Goal: Transaction & Acquisition: Purchase product/service

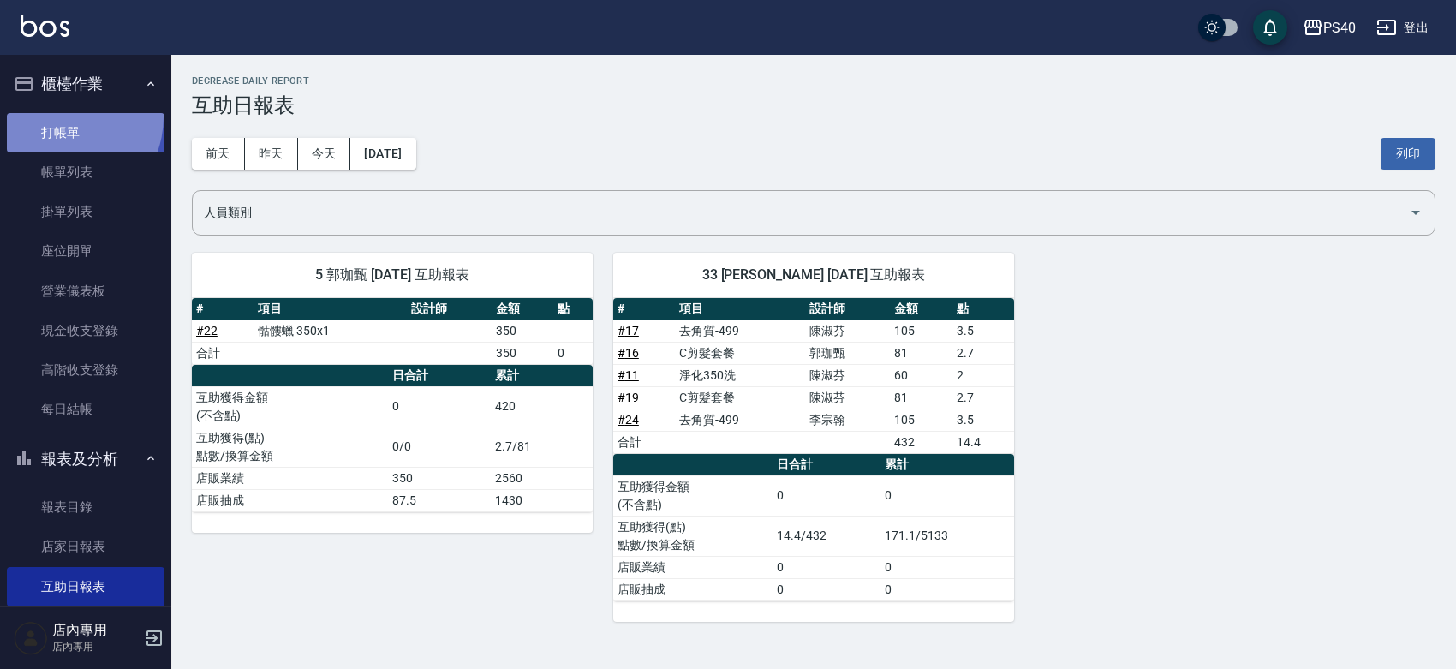
click at [60, 117] on link "打帳單" at bounding box center [86, 132] width 158 height 39
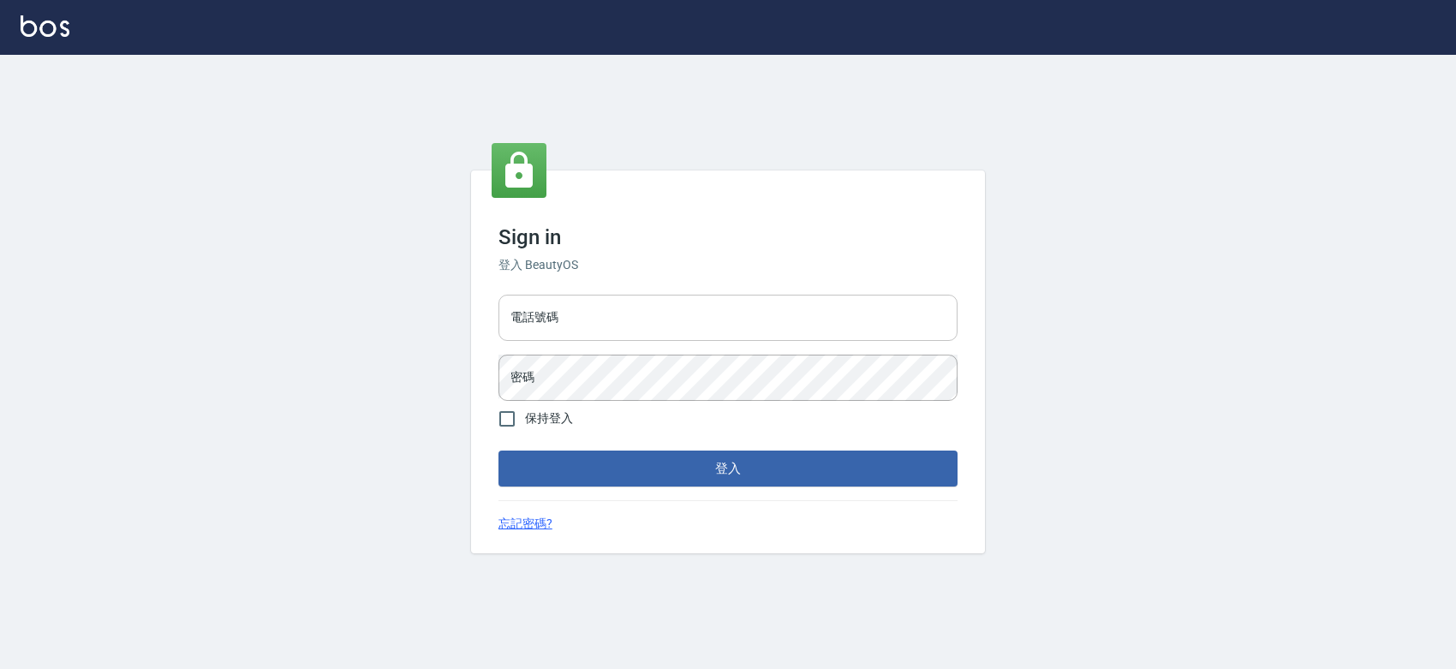
click at [755, 322] on input "電話號碼" at bounding box center [728, 318] width 459 height 46
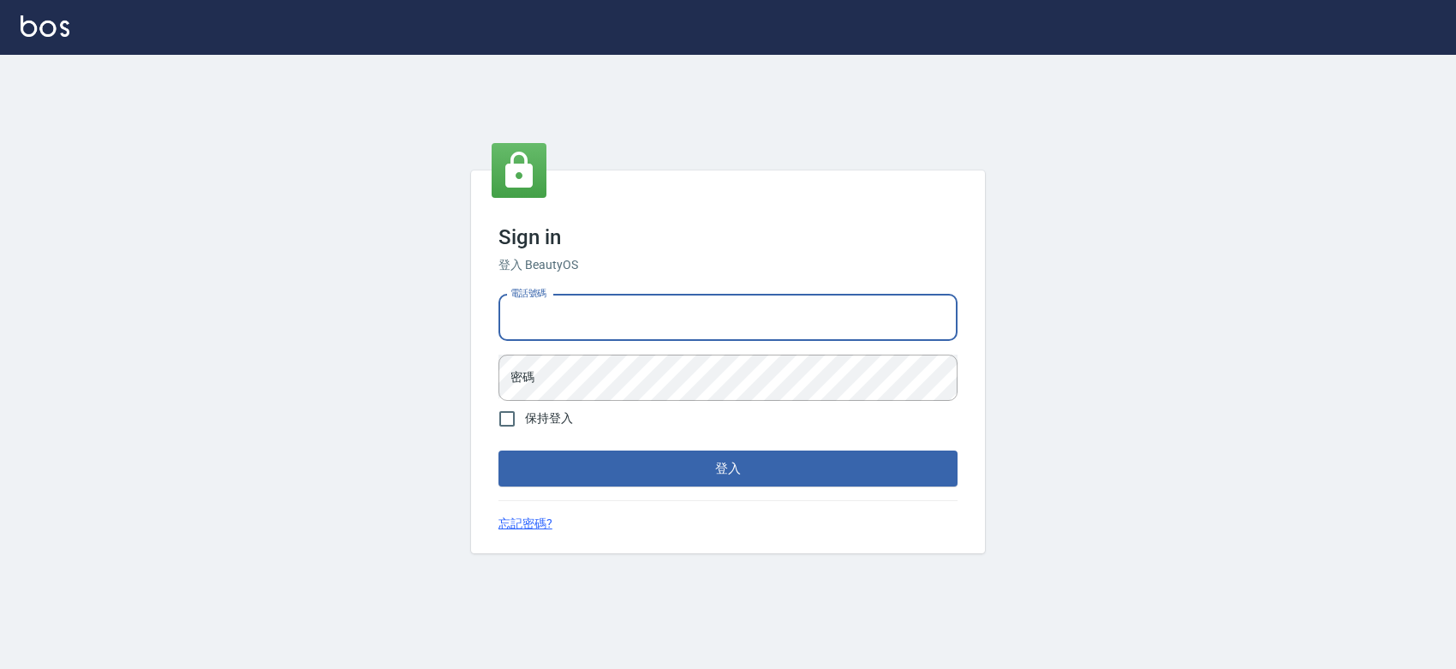
type input "0427061917"
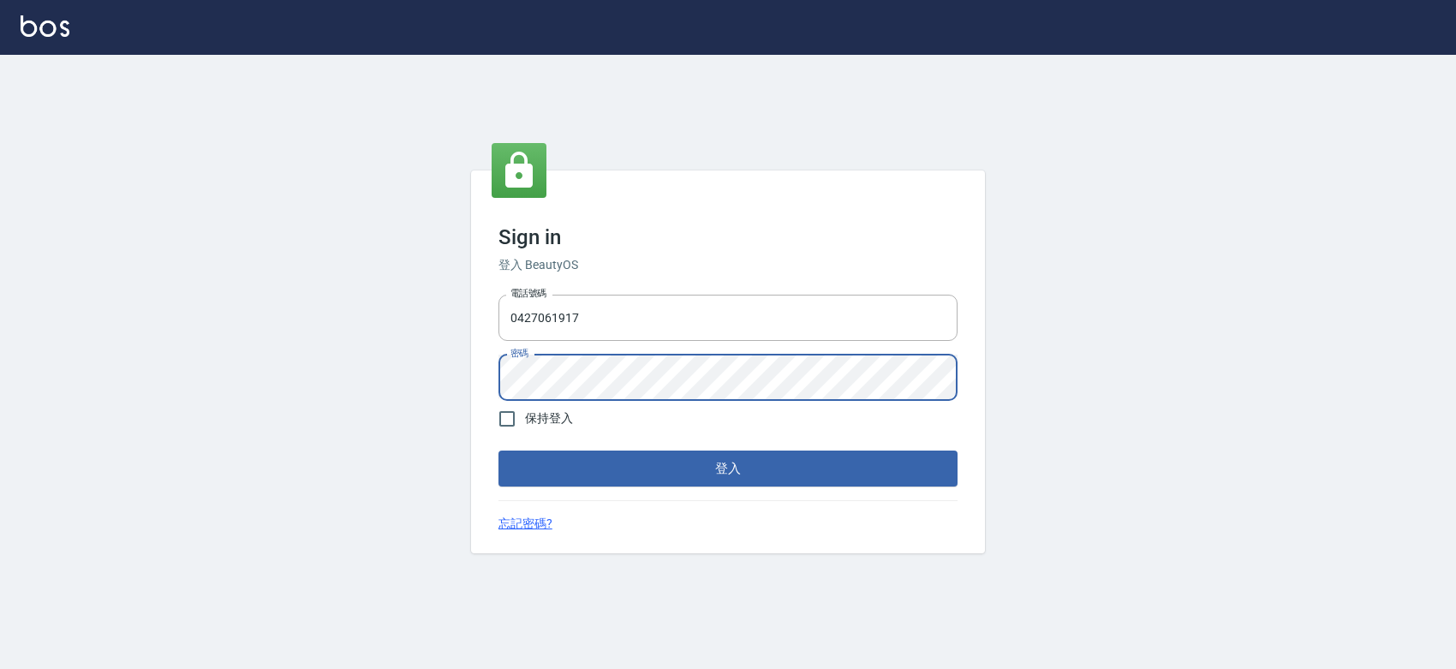
click at [499, 451] on button "登入" at bounding box center [728, 469] width 459 height 36
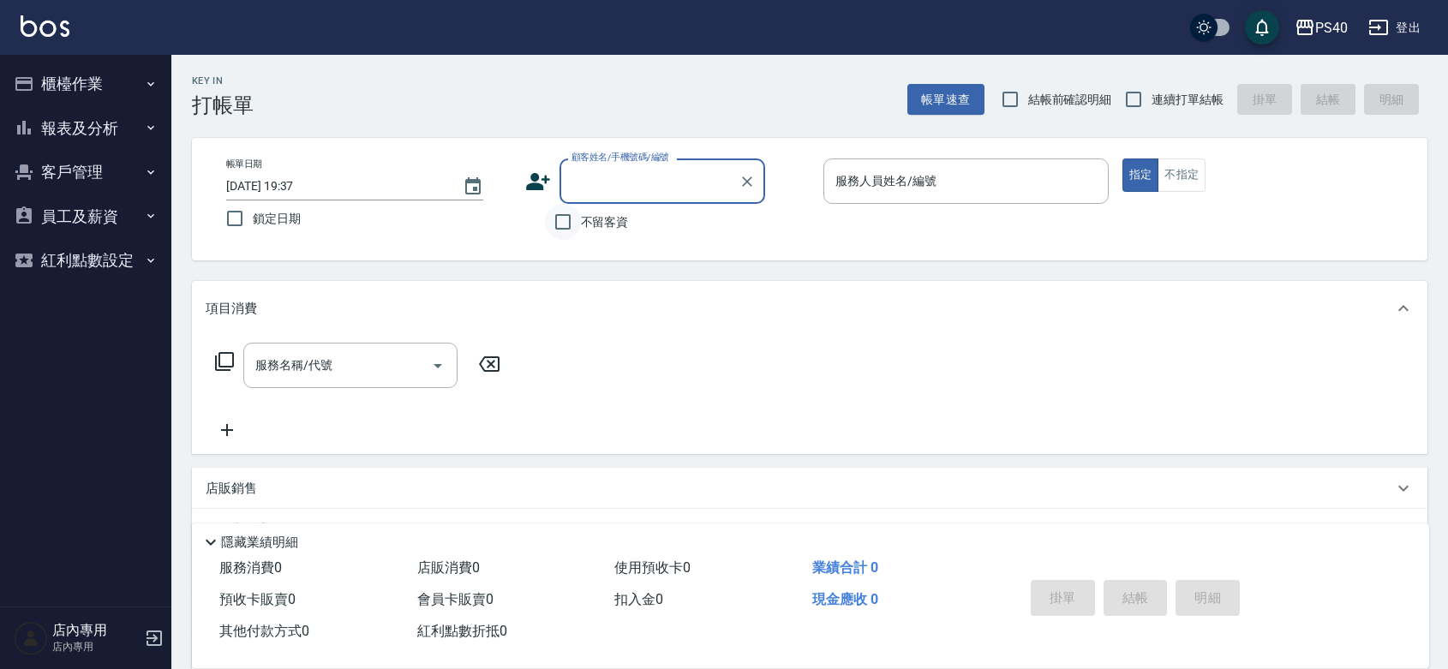
click at [572, 230] on input "不留客資" at bounding box center [563, 222] width 36 height 36
checkbox input "true"
click at [1158, 91] on span "連續打單結帳" at bounding box center [1187, 100] width 72 height 18
click at [1151, 90] on input "連續打單結帳" at bounding box center [1133, 99] width 36 height 36
checkbox input "true"
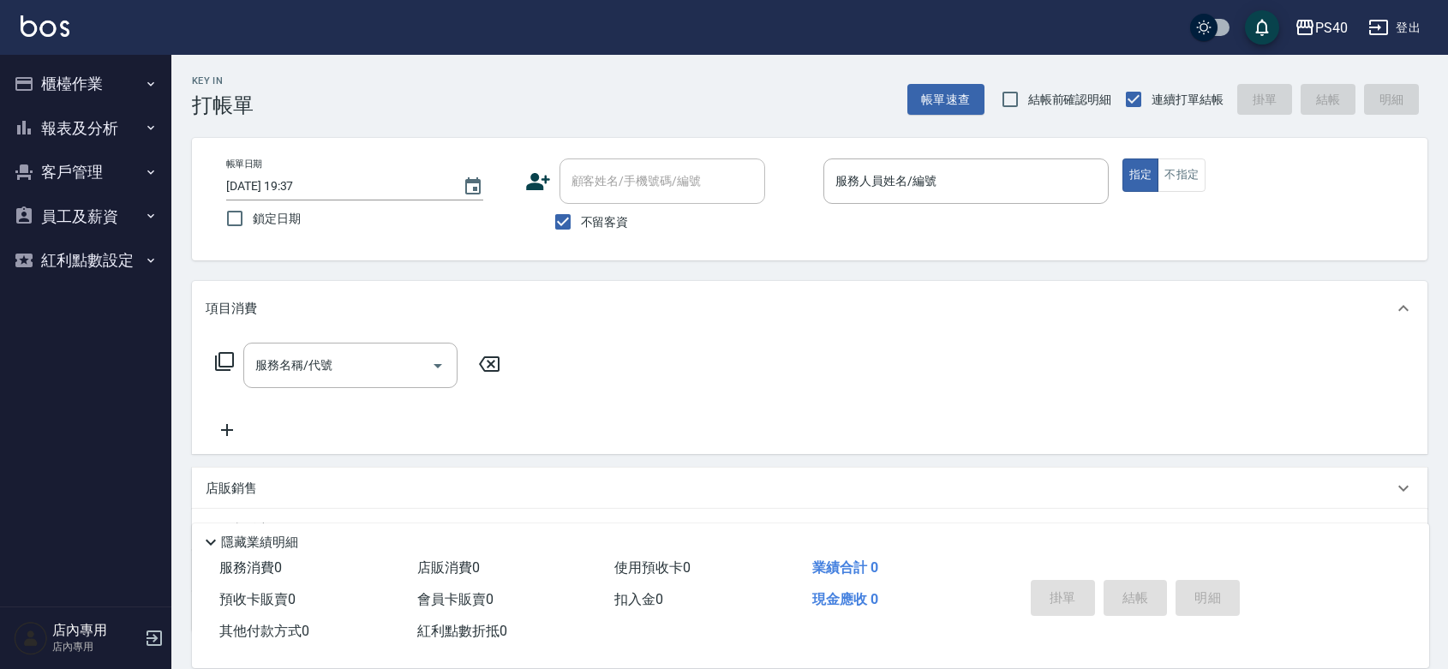
click at [994, 233] on div "帳單日期 [DATE] 19:37 鎖定日期 顧客姓名/手機號碼/編號 顧客姓名/手機號碼/編號 不留客資 服務人員姓名/編號 服務人員姓名/編號 指定 不指定" at bounding box center [809, 198] width 1194 height 81
click at [991, 199] on div "服務人員姓名/編號" at bounding box center [965, 180] width 285 height 45
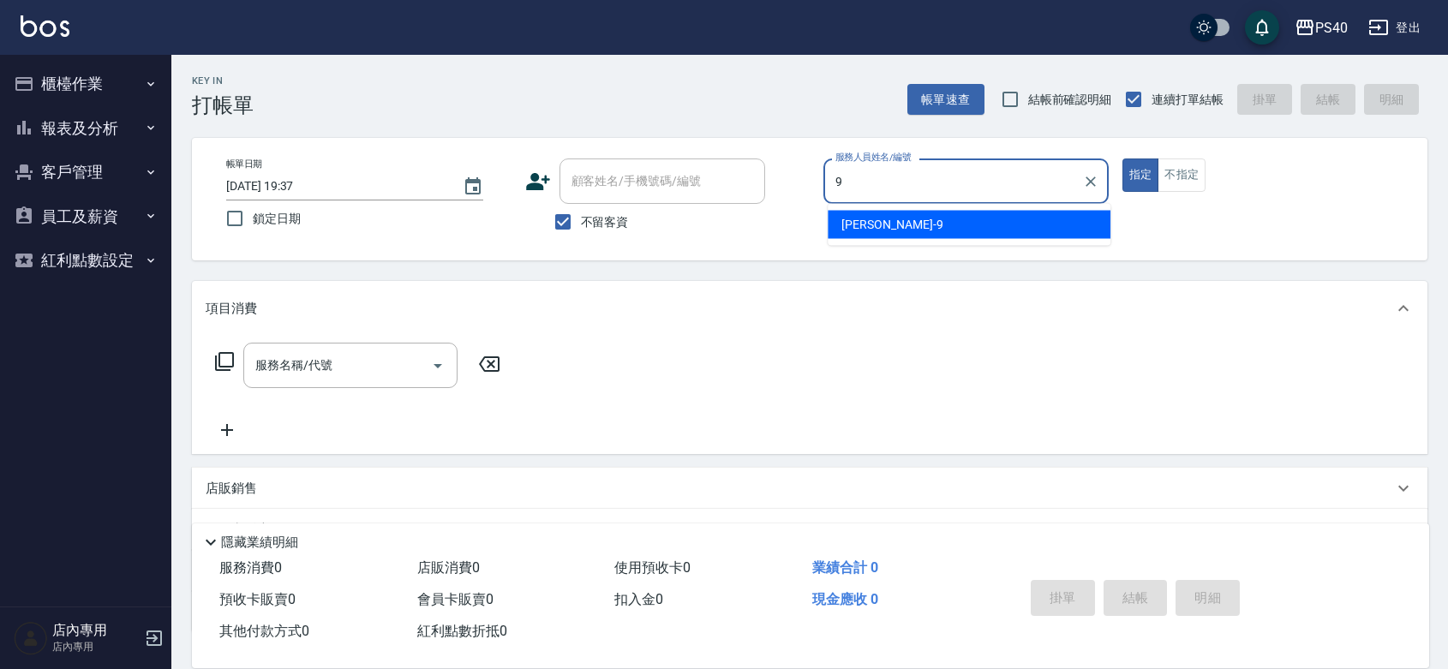
type input "[PERSON_NAME]-9"
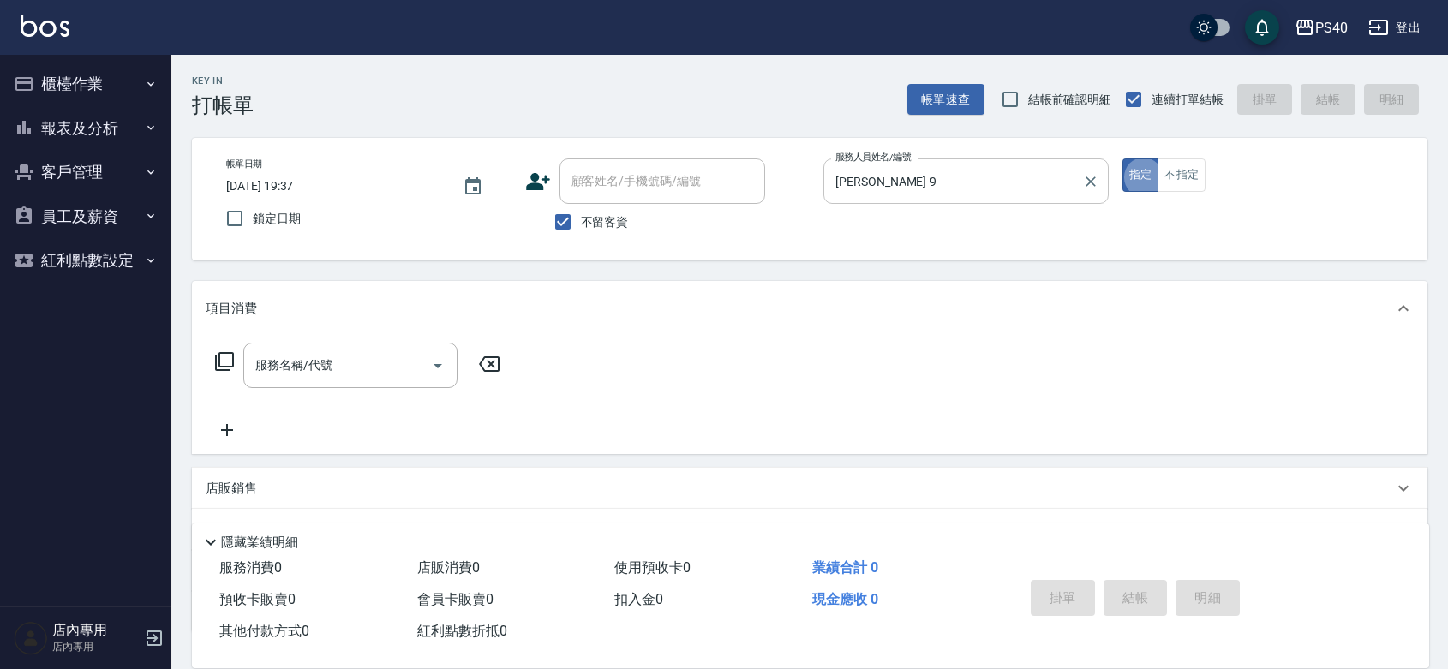
type button "true"
click at [991, 199] on div "[PERSON_NAME]-9 服務人員姓名/編號" at bounding box center [965, 180] width 285 height 45
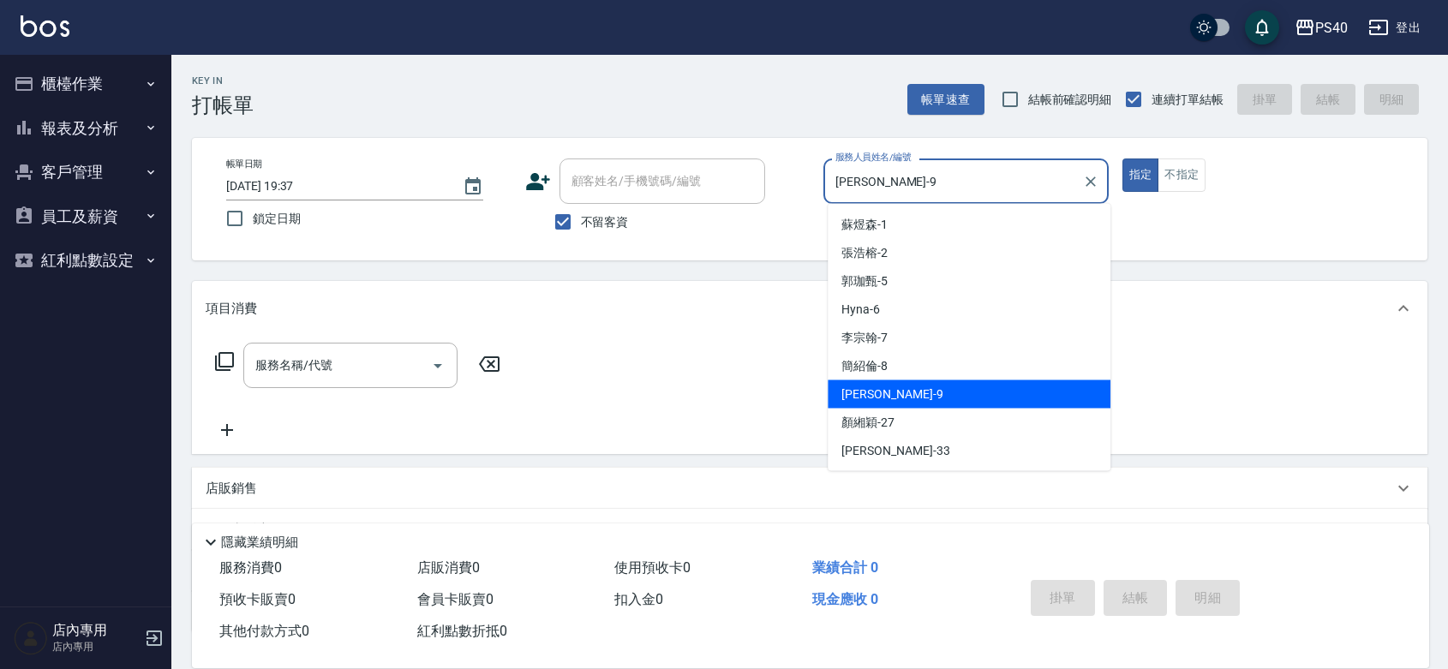
click at [95, 95] on button "櫃檯作業" at bounding box center [86, 84] width 158 height 45
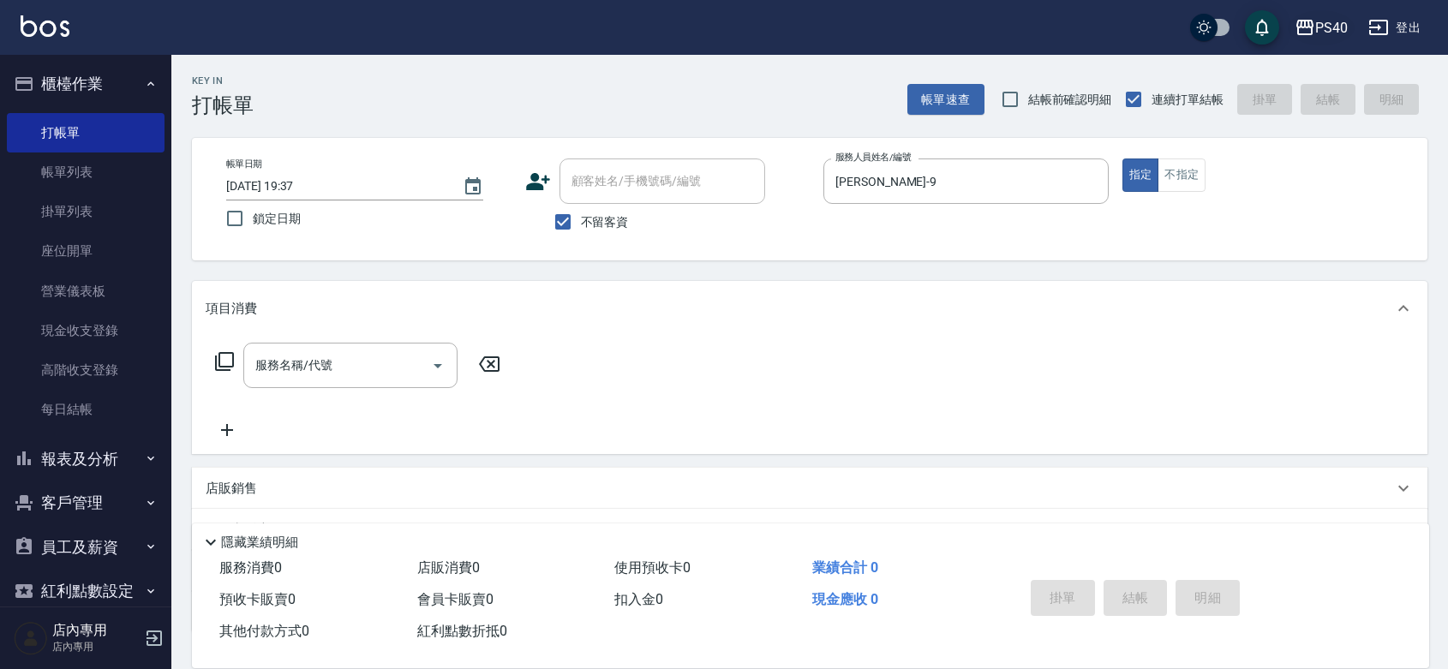
click at [1324, 20] on div "PS40" at bounding box center [1331, 27] width 33 height 21
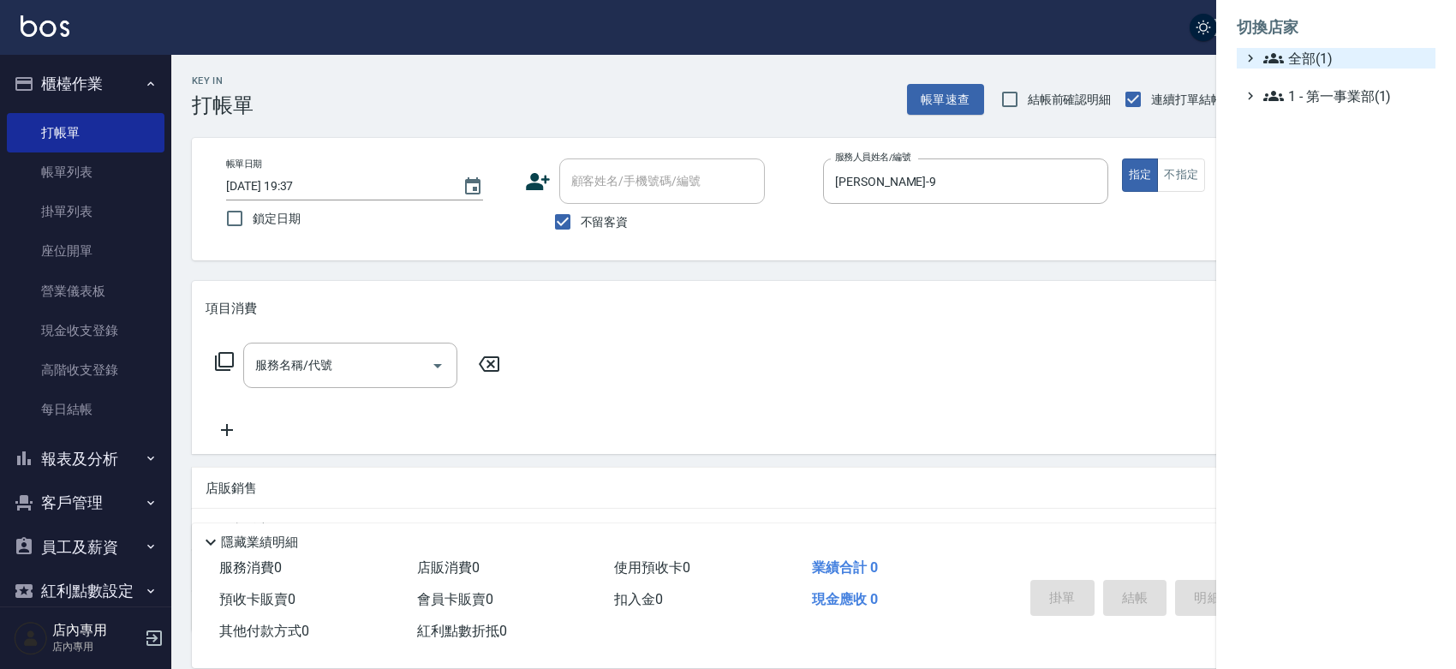
click at [1325, 58] on span "全部(1)" at bounding box center [1346, 58] width 165 height 21
click at [1128, 49] on div at bounding box center [728, 334] width 1456 height 669
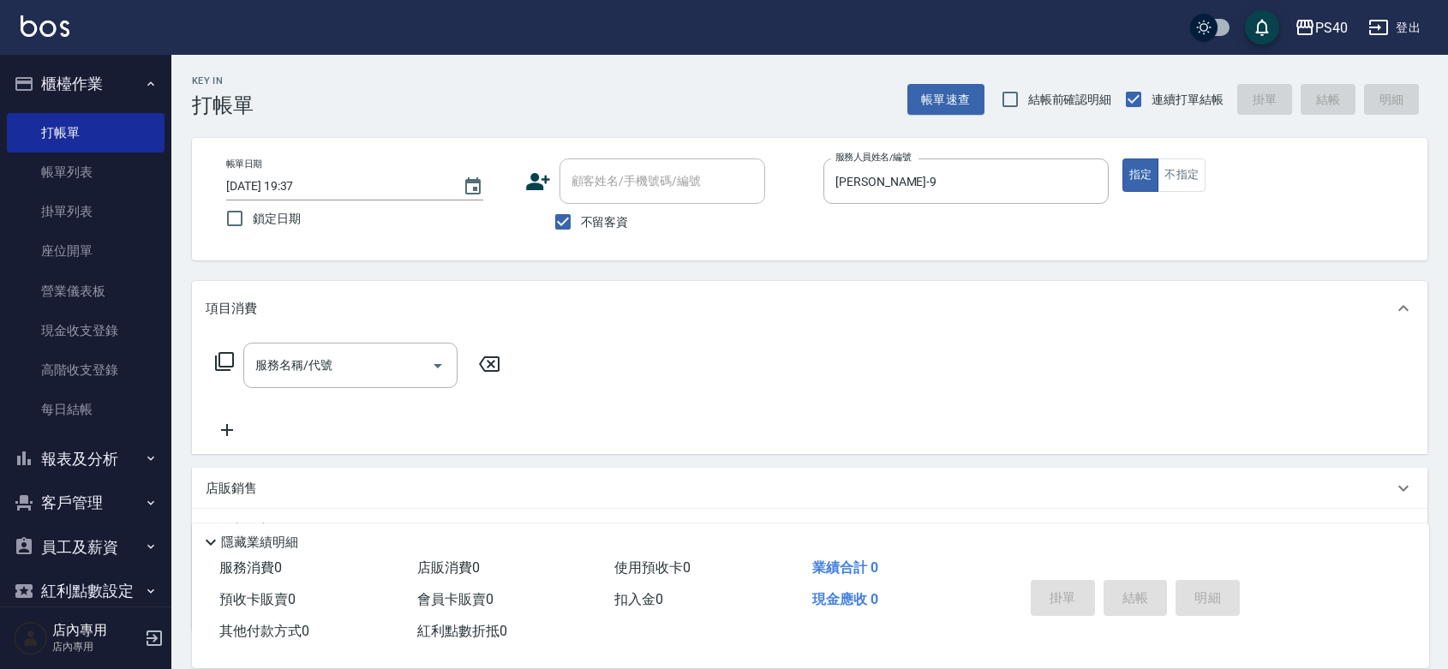
click at [1407, 22] on button "登出" at bounding box center [1394, 28] width 66 height 32
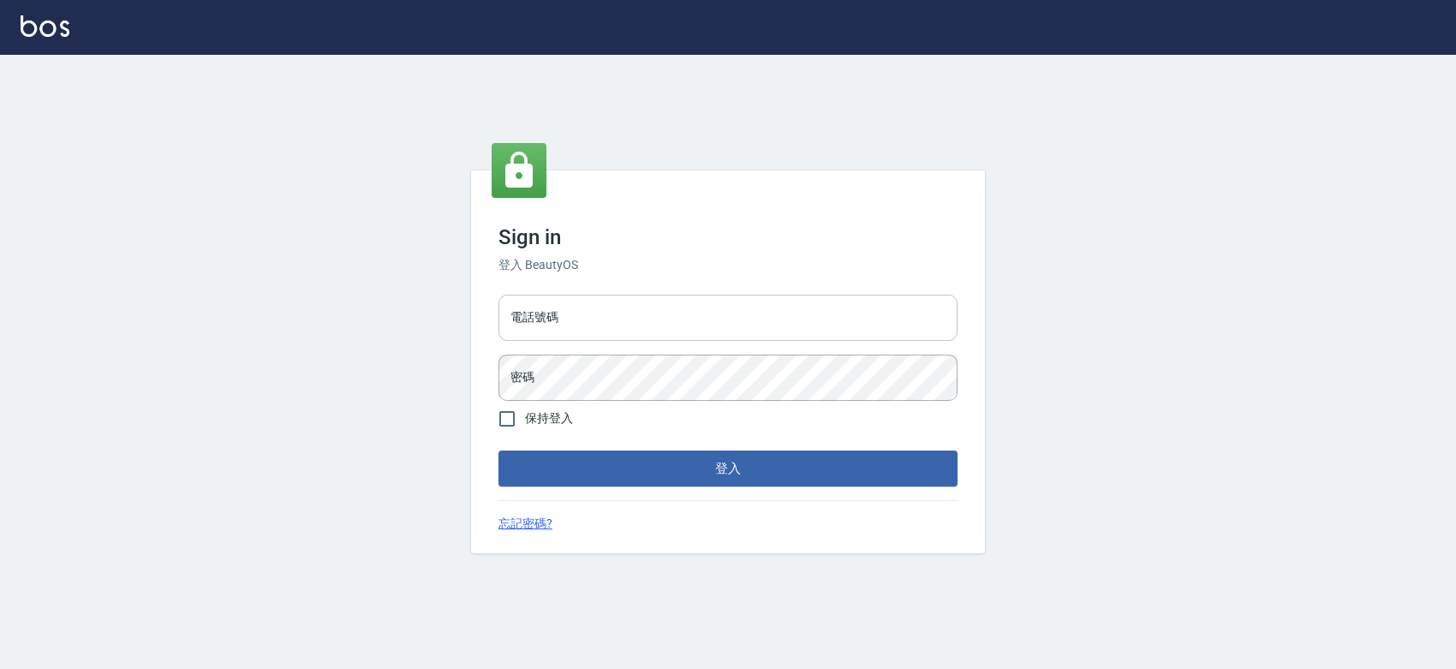
click at [634, 322] on input "電話號碼" at bounding box center [728, 318] width 459 height 46
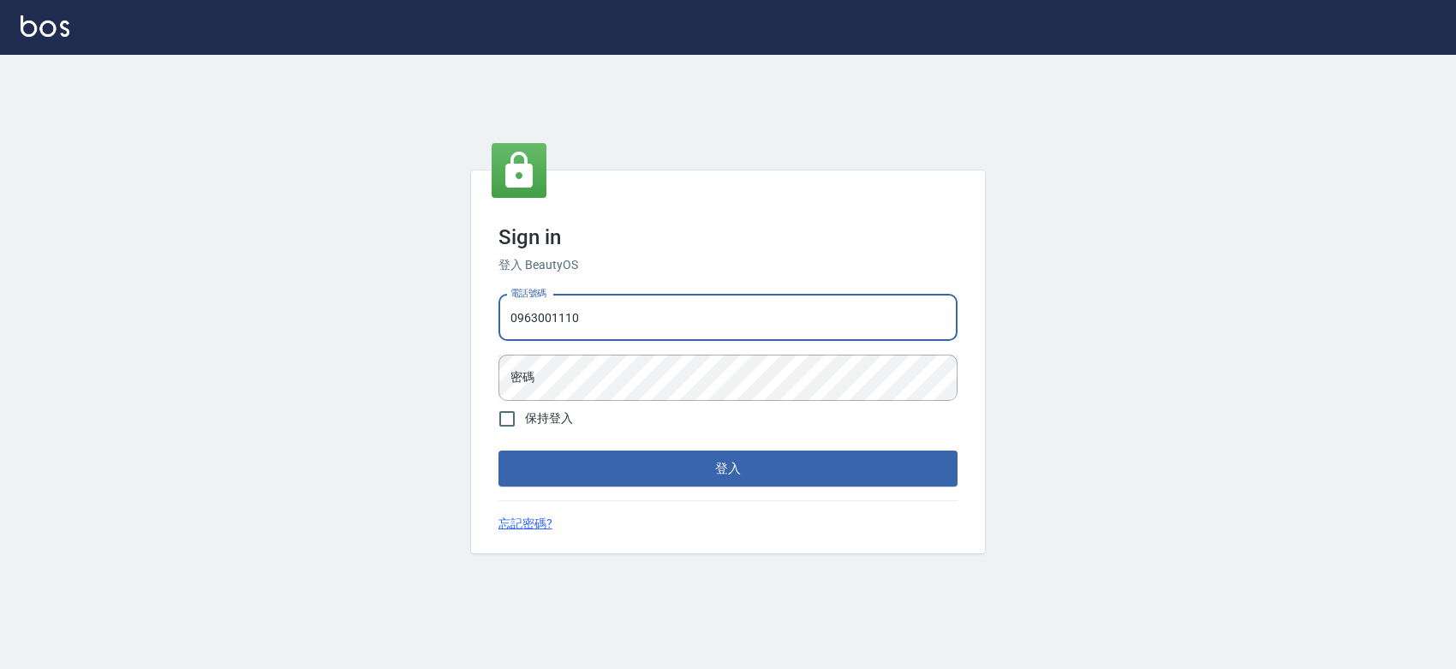
drag, startPoint x: 619, startPoint y: 405, endPoint x: 625, endPoint y: 397, distance: 11.0
click at [625, 397] on form "電話號碼 0963001110 電話號碼 密碼 密碼 保持登入 登入" at bounding box center [728, 387] width 459 height 199
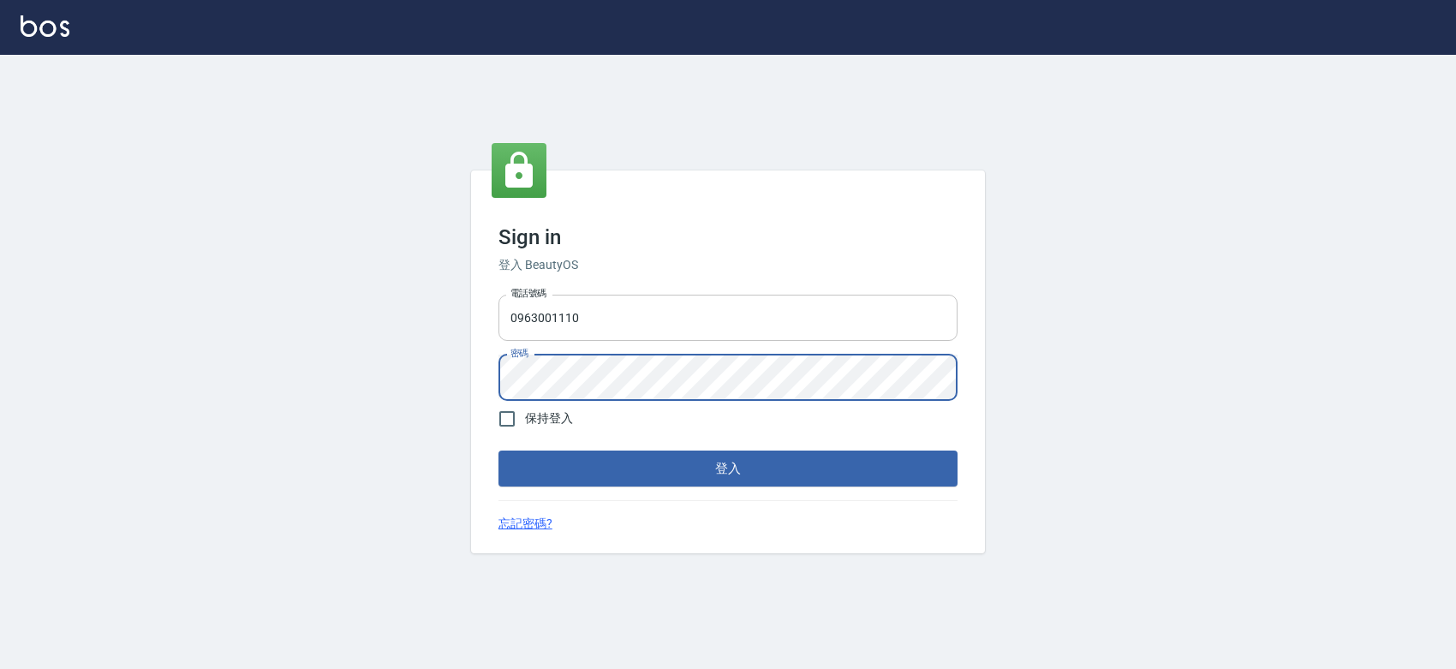
click at [648, 332] on input "0963001110" at bounding box center [728, 318] width 459 height 46
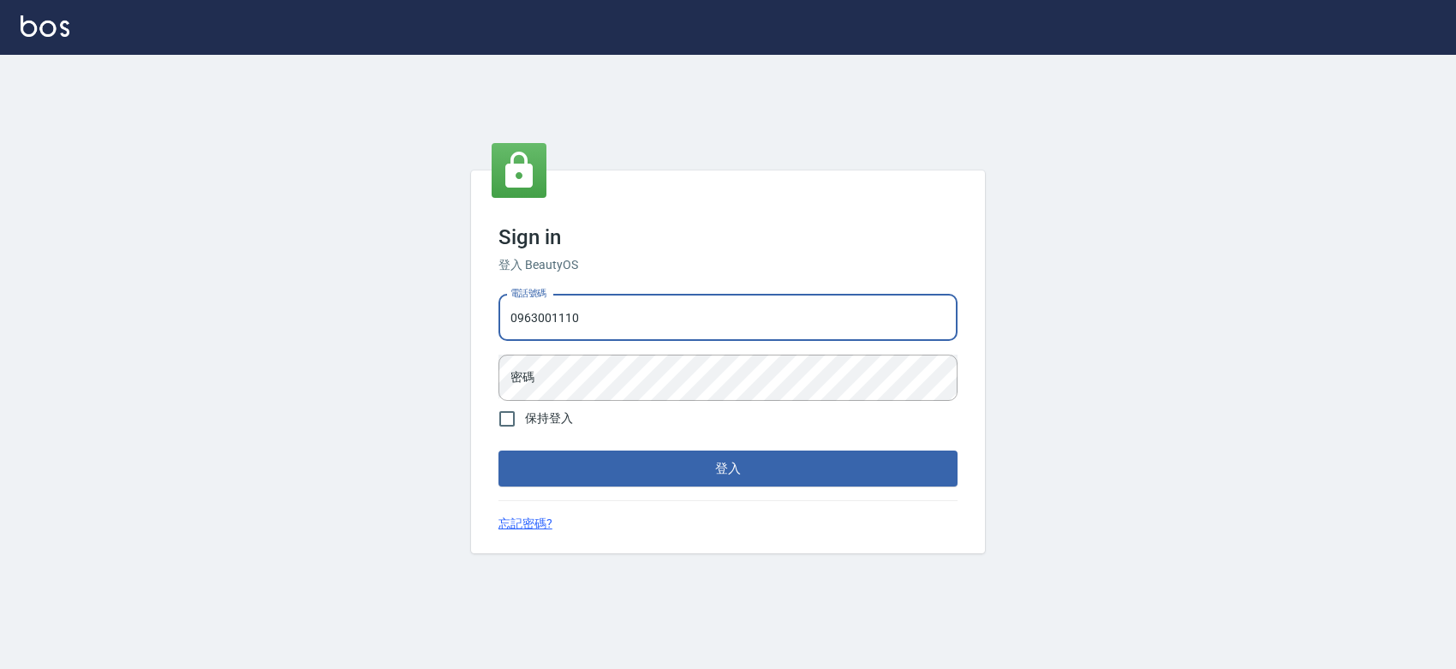
click at [648, 332] on input "0963001110" at bounding box center [728, 318] width 459 height 46
type input "0931261253"
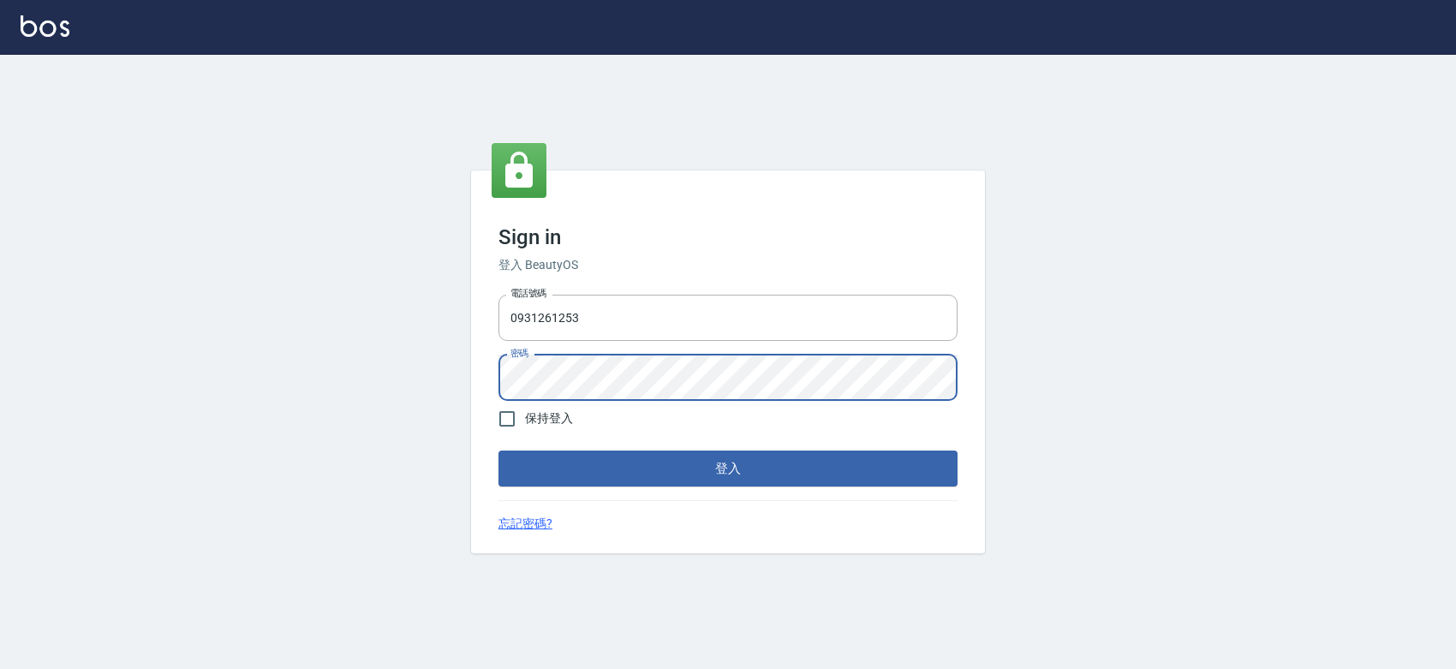
click at [499, 451] on button "登入" at bounding box center [728, 469] width 459 height 36
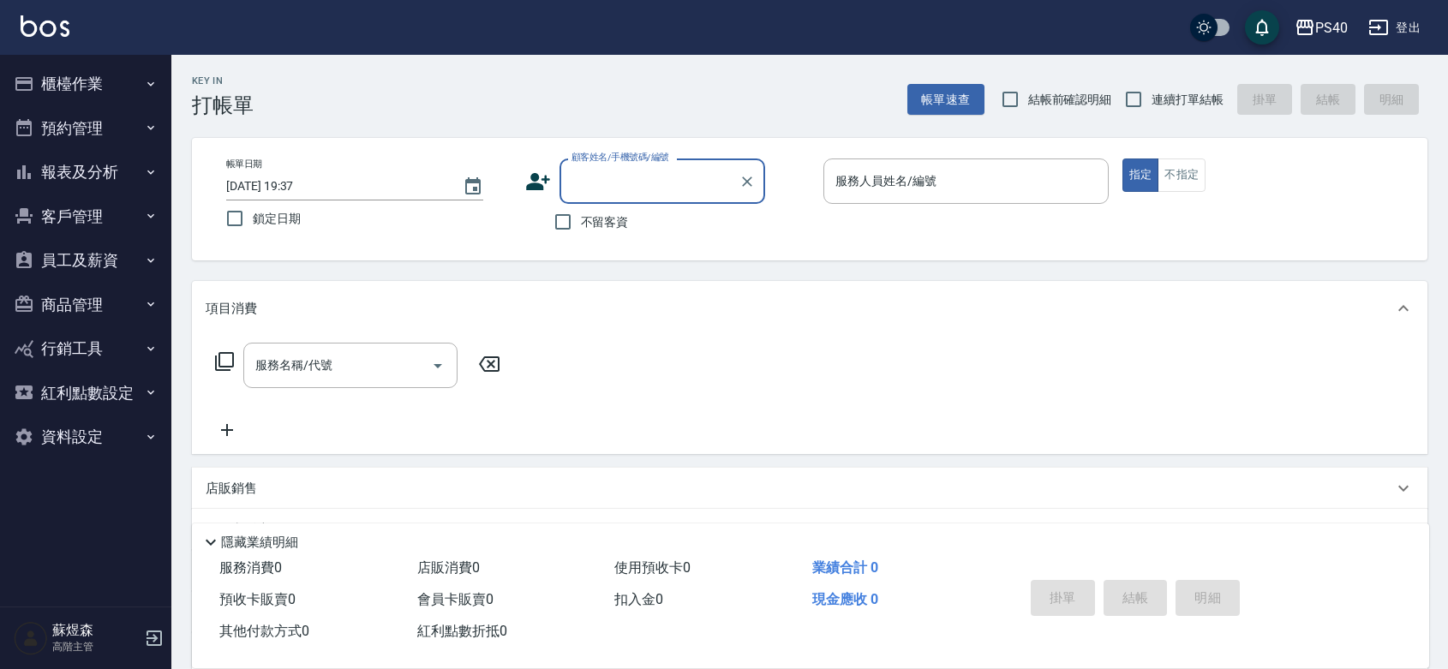
click at [91, 266] on button "員工及薪資" at bounding box center [86, 260] width 158 height 45
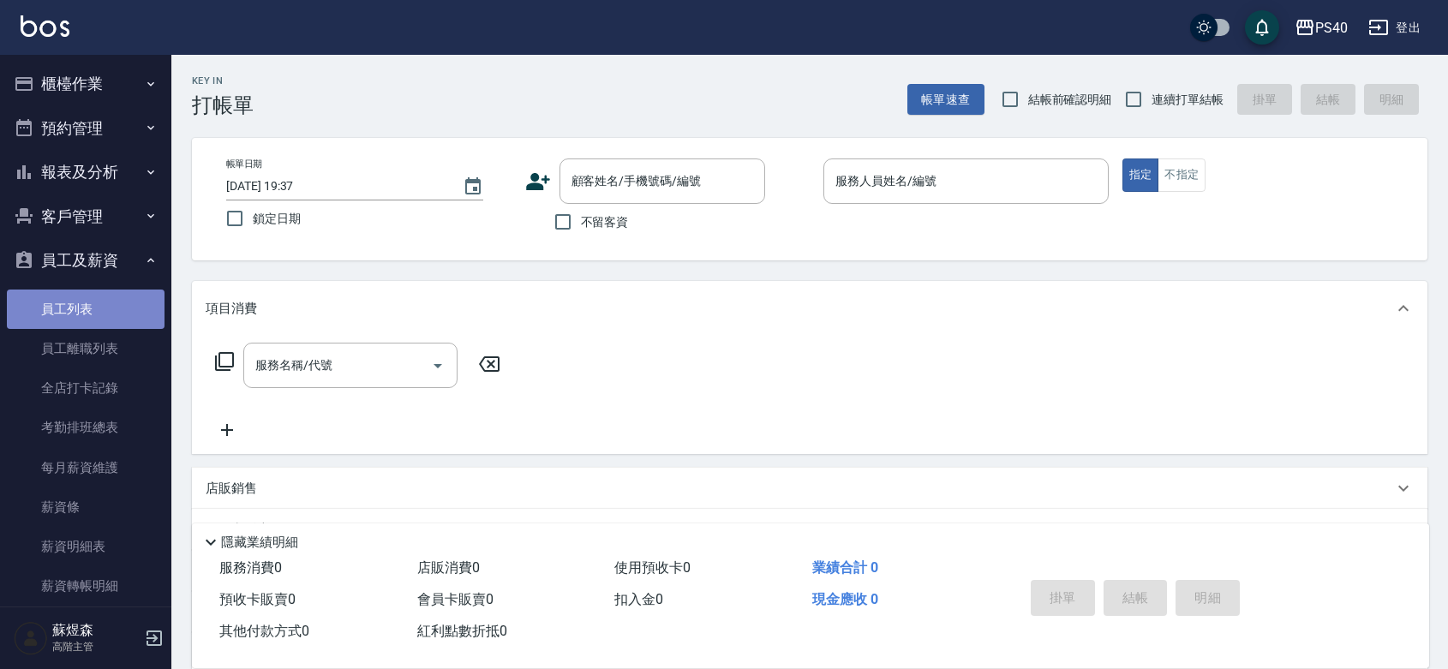
click at [94, 319] on link "員工列表" at bounding box center [86, 309] width 158 height 39
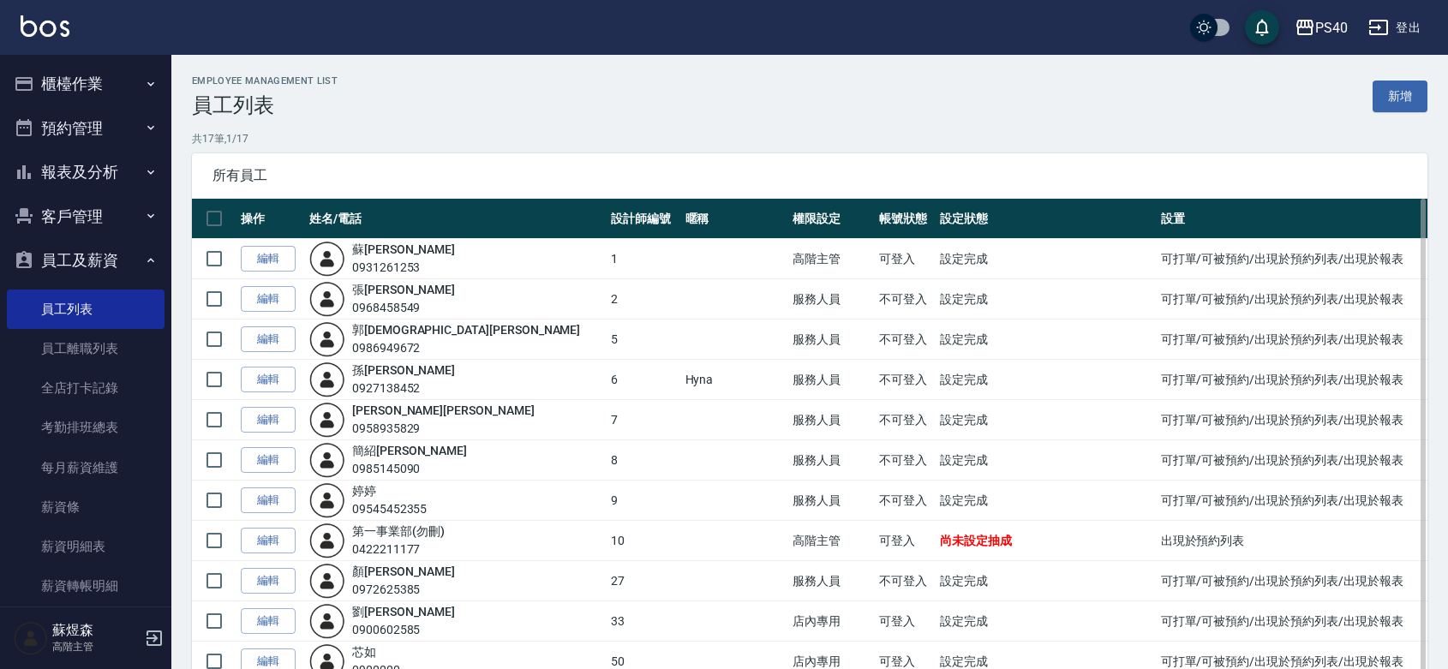
scroll to position [249, 0]
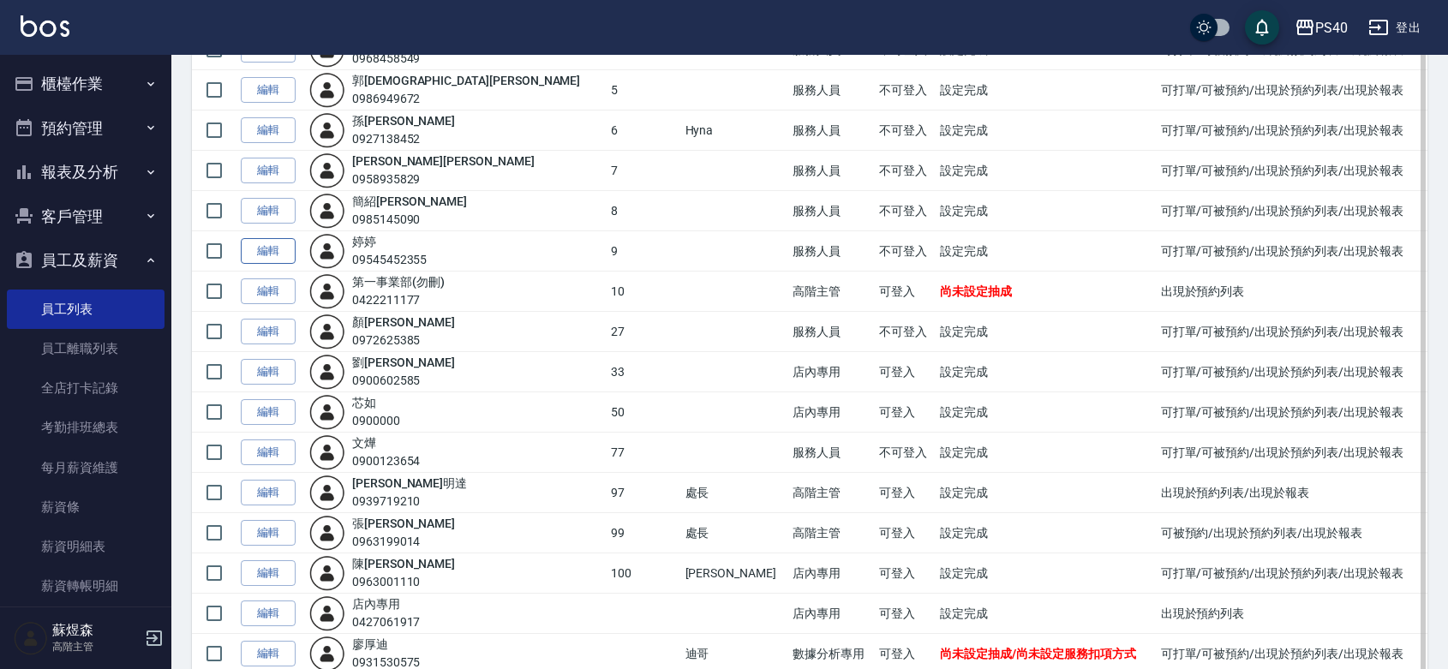
click at [254, 265] on link "編輯" at bounding box center [268, 251] width 55 height 27
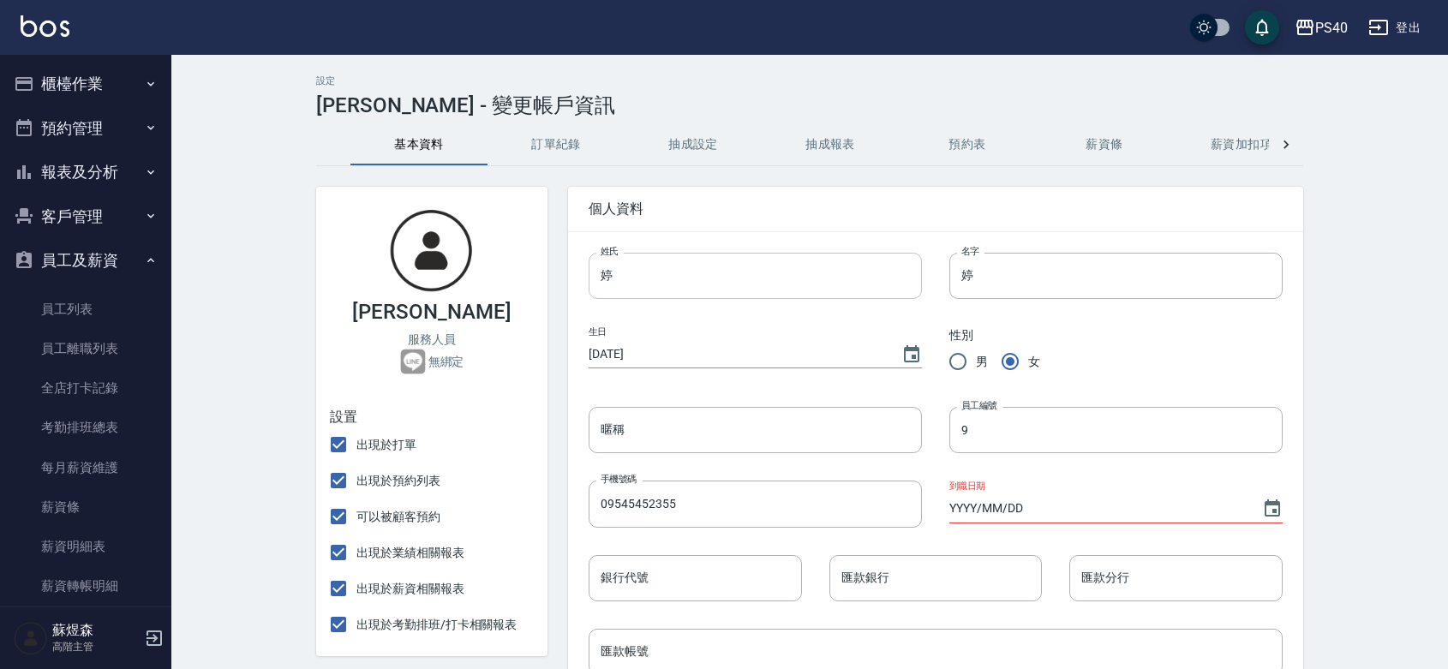
click at [767, 288] on input "婷" at bounding box center [755, 276] width 333 height 46
type input "陳"
click at [996, 274] on input "婷" at bounding box center [1115, 276] width 333 height 46
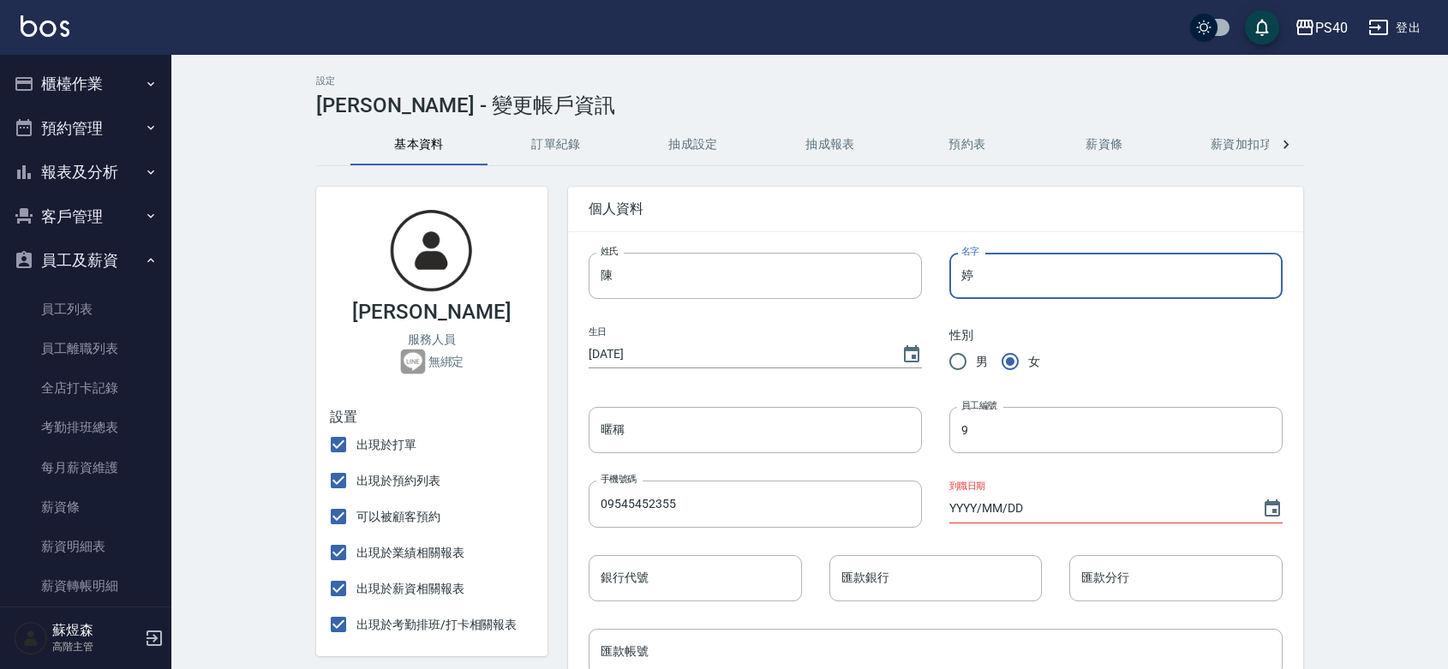
type input "＿"
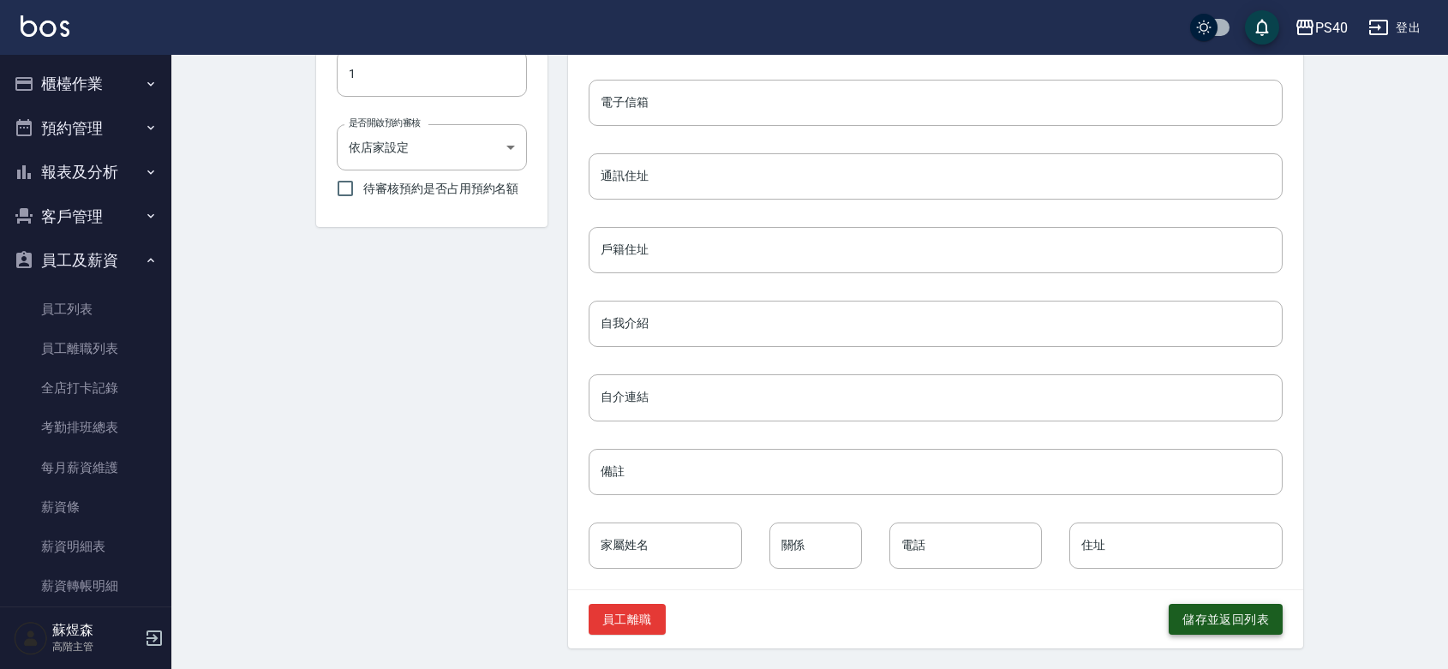
type input "淑芬"
click at [1229, 619] on button "儲存並返回列表" at bounding box center [1225, 620] width 114 height 32
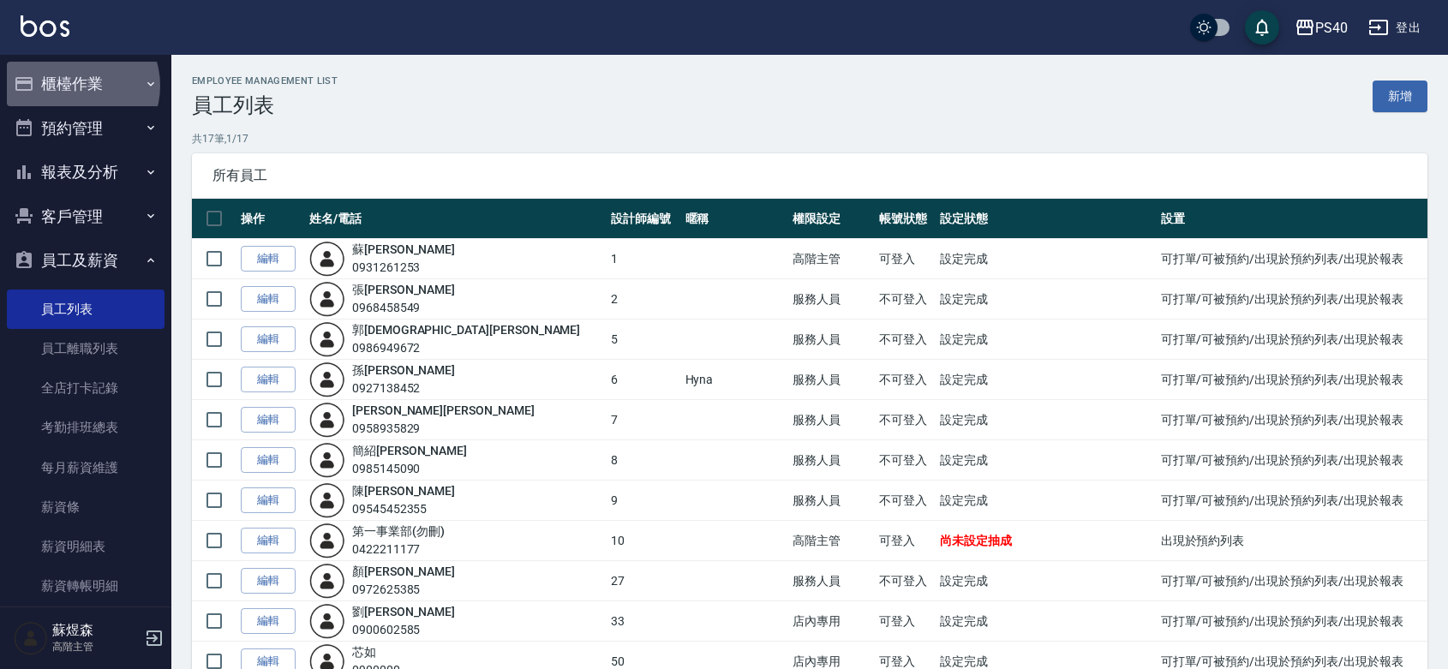
click at [75, 86] on button "櫃檯作業" at bounding box center [86, 84] width 158 height 45
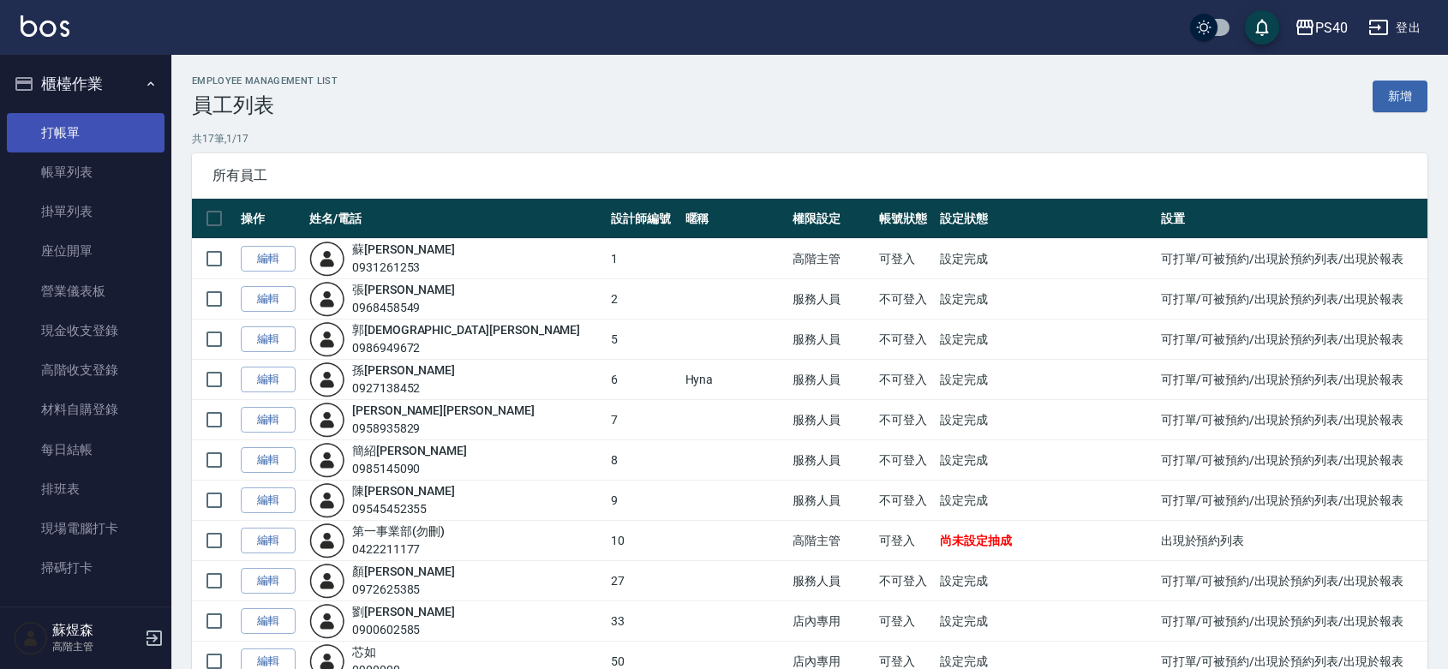
click at [56, 130] on link "打帳單" at bounding box center [86, 132] width 158 height 39
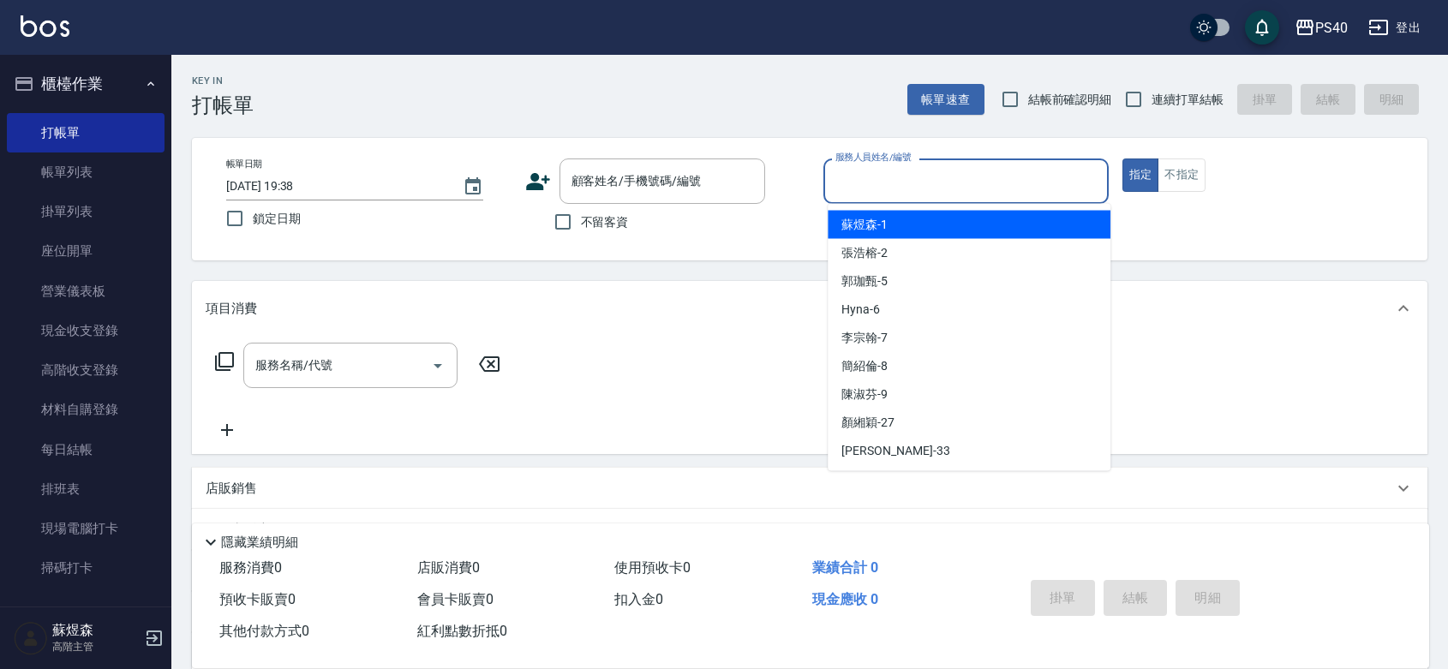
click at [972, 176] on input "服務人員姓名/編號" at bounding box center [966, 181] width 270 height 30
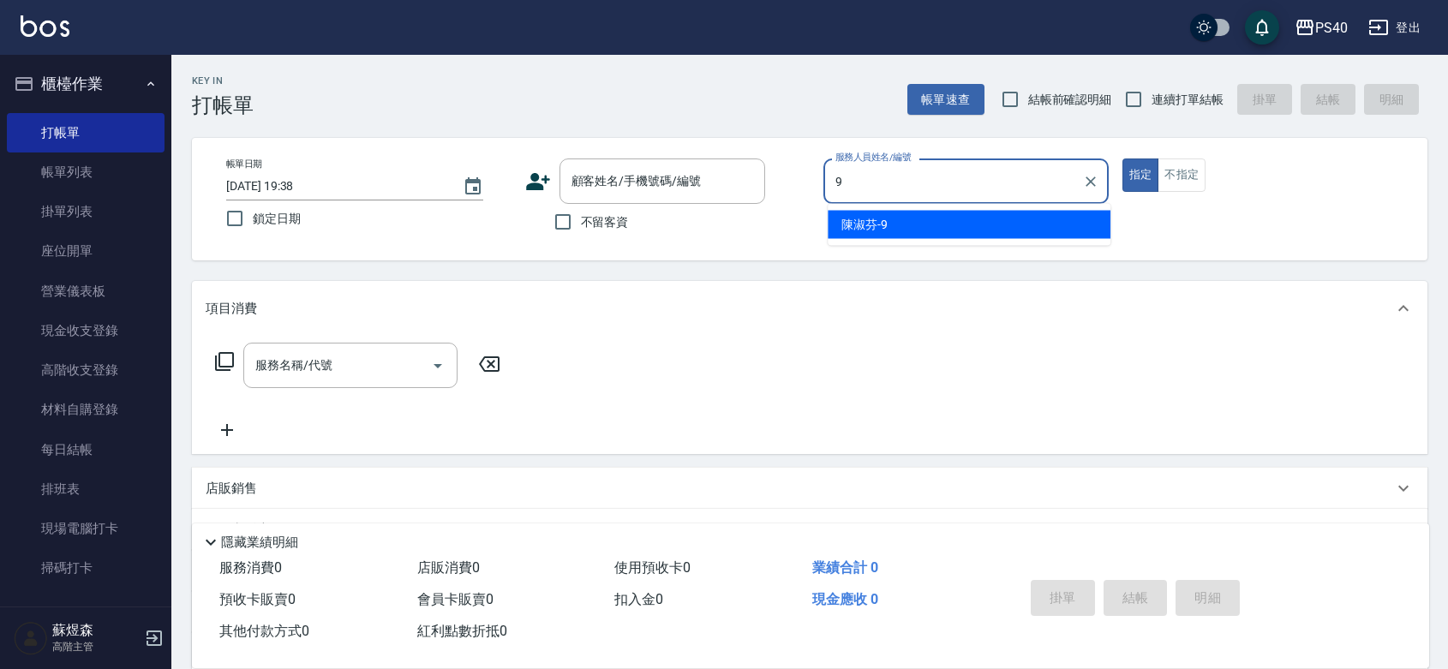
type input "陳淑芬-9"
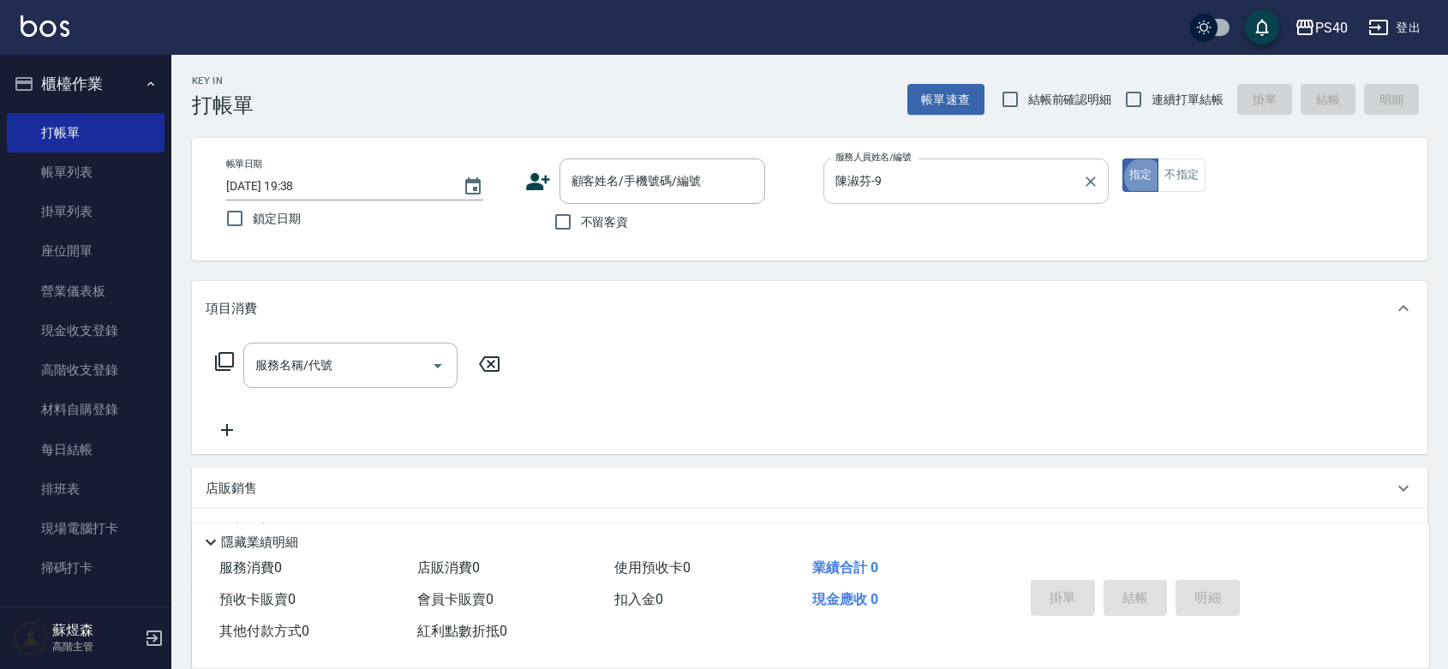
type button "true"
type input "2"
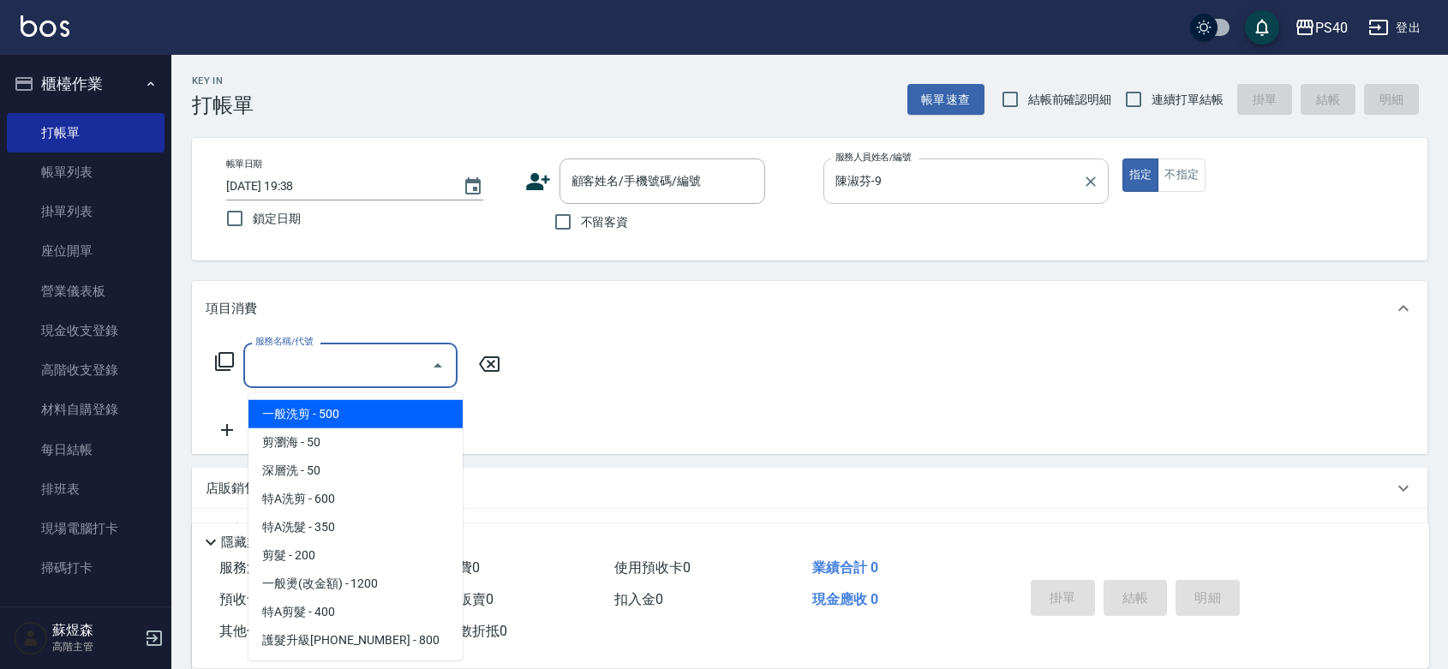
type input "＿"
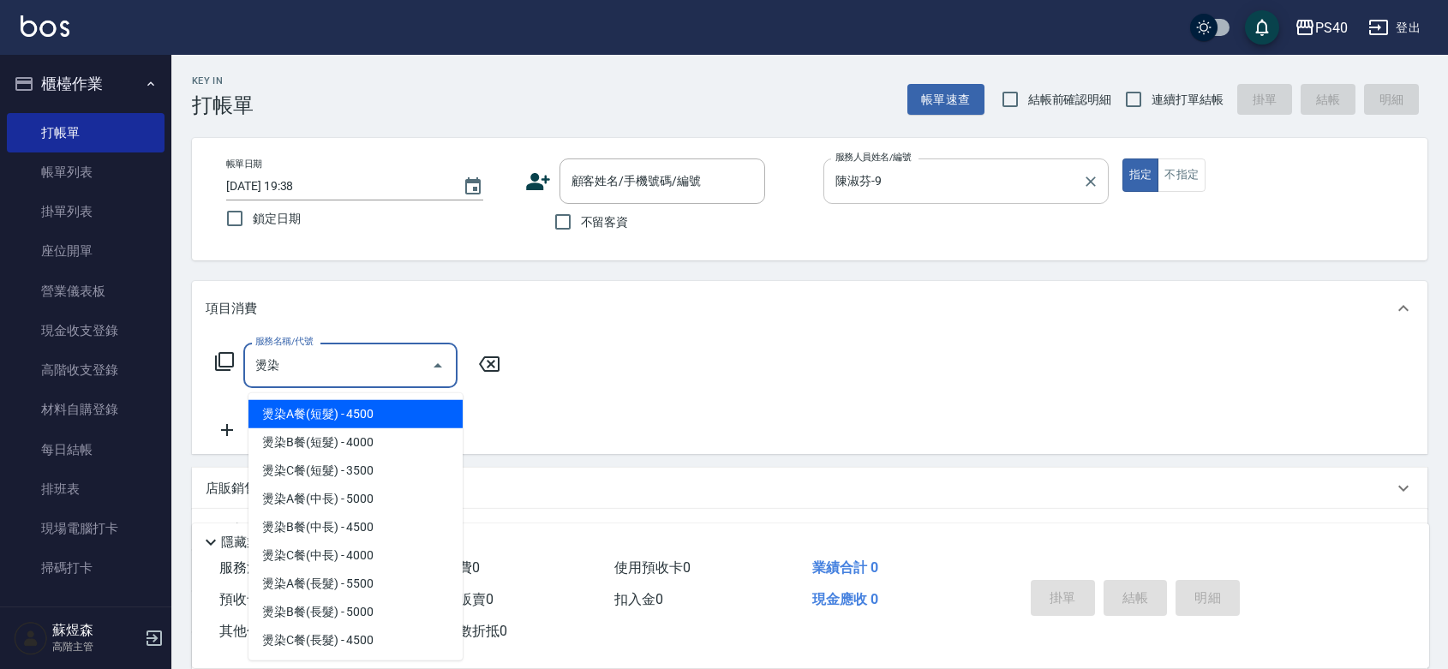
type input "燙染A餐(短髮)(3201)"
type input "11"
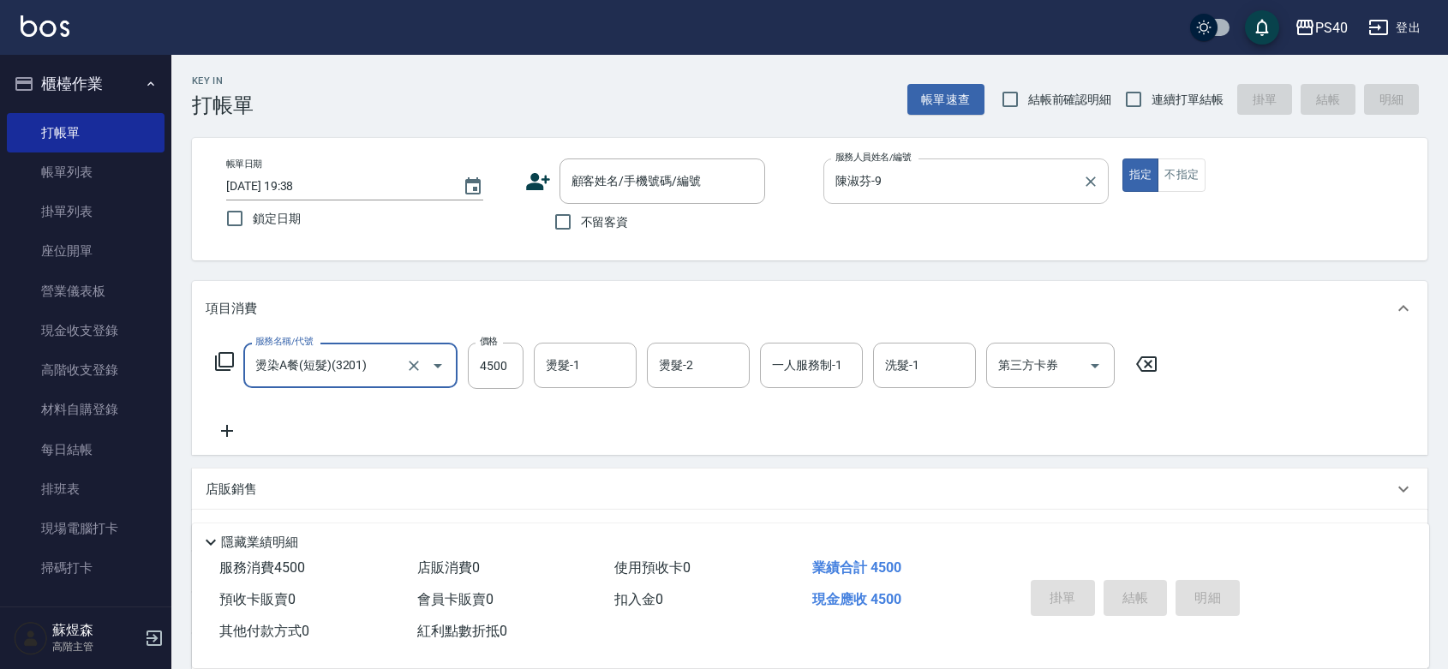
type input "燙染A餐(短髮)(3201)"
type input "3"
type input "0"
type input "3960"
type input "9"
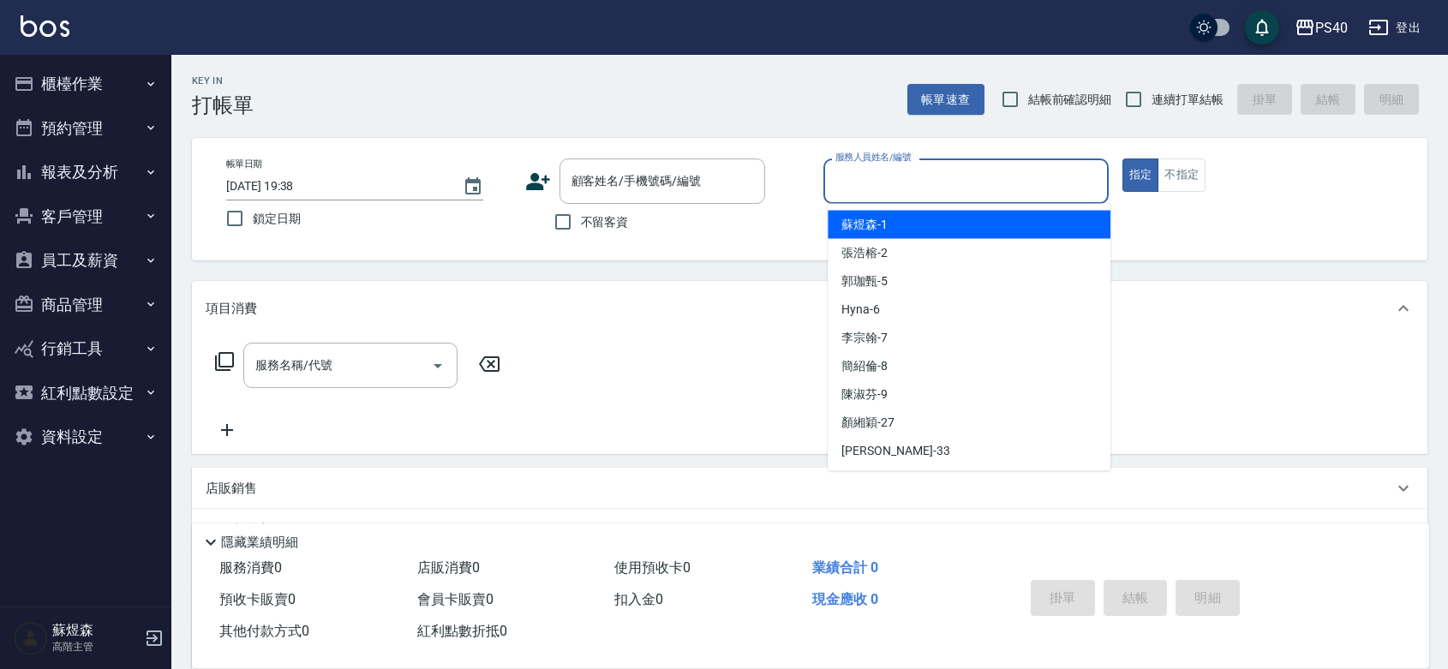
click at [936, 186] on input "服務人員姓名/編號" at bounding box center [966, 181] width 270 height 30
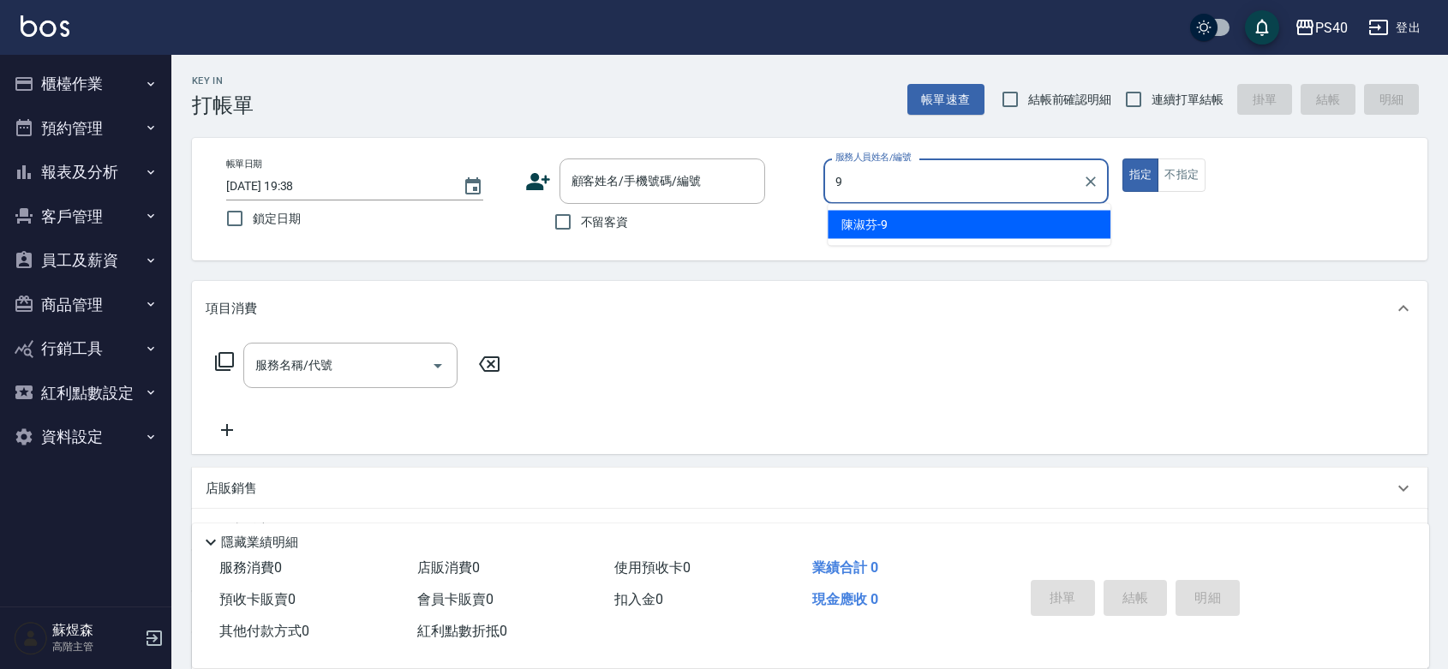
type input "陳淑芬-9"
type button "true"
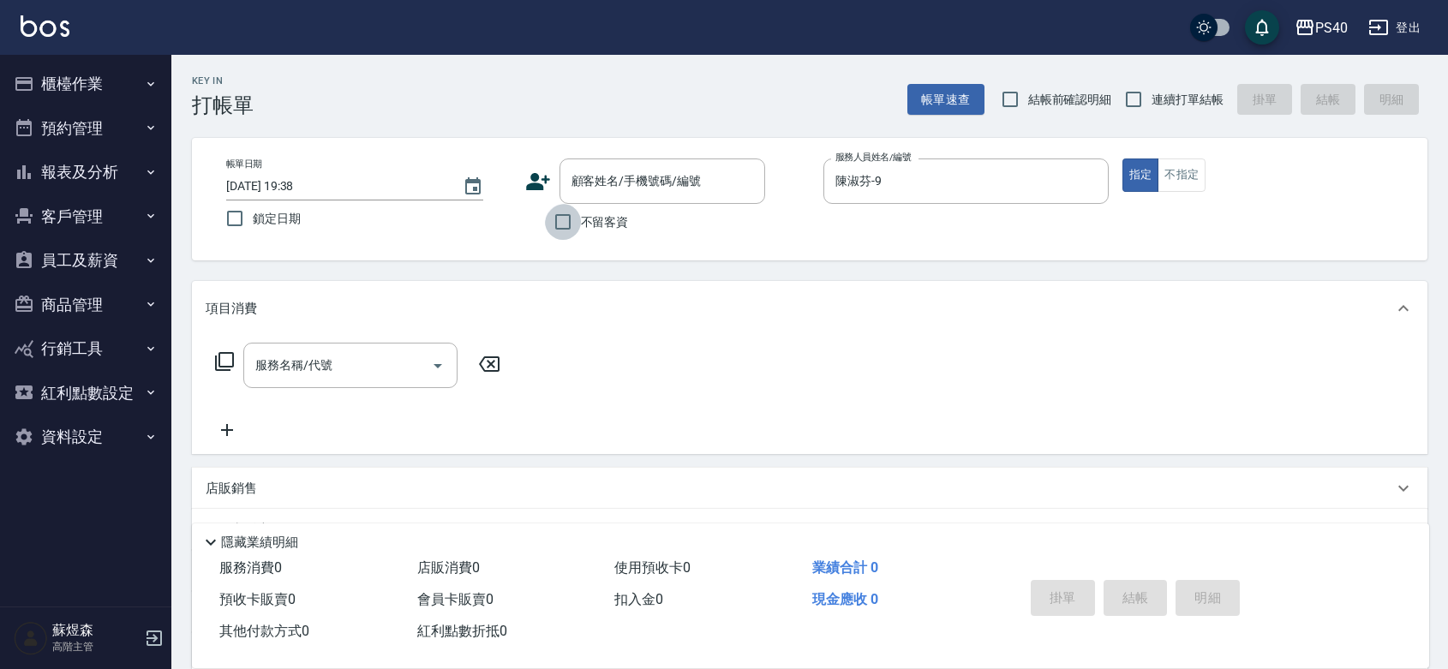
click at [574, 217] on input "不留客資" at bounding box center [563, 222] width 36 height 36
checkbox input "true"
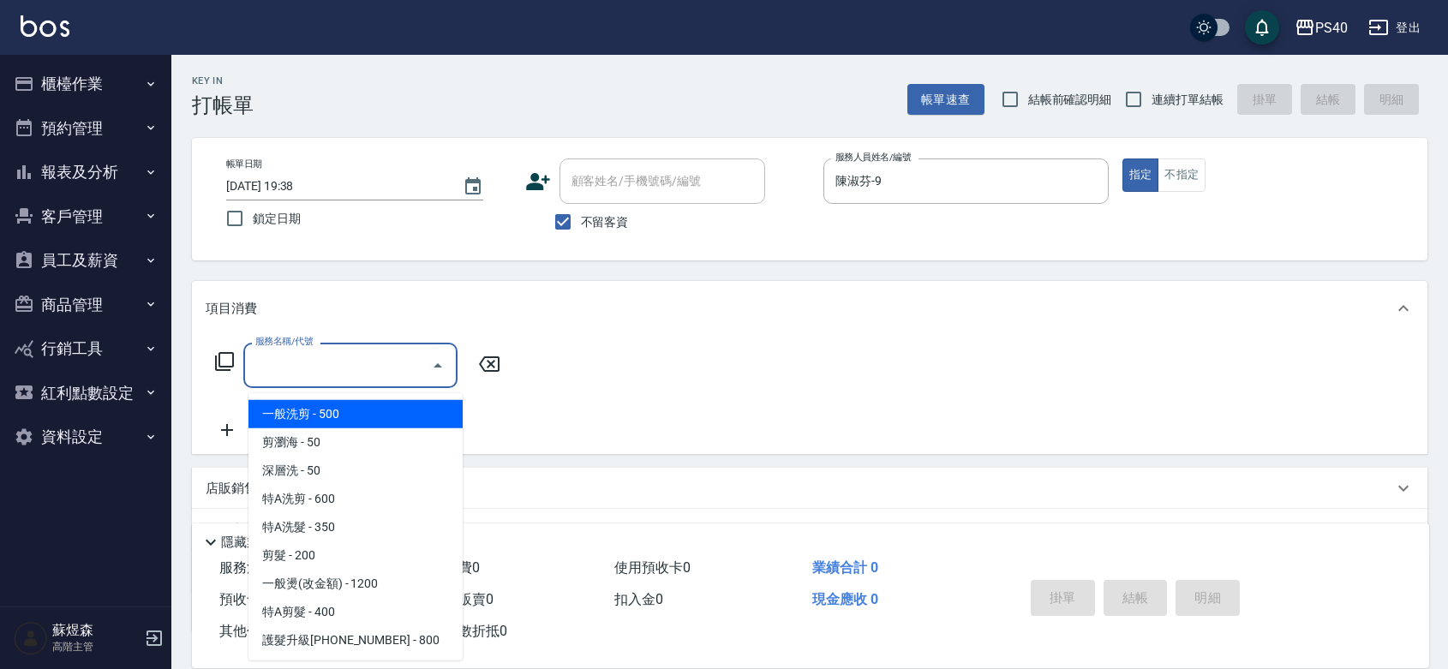
click at [339, 377] on input "服務名稱/代號" at bounding box center [337, 365] width 173 height 30
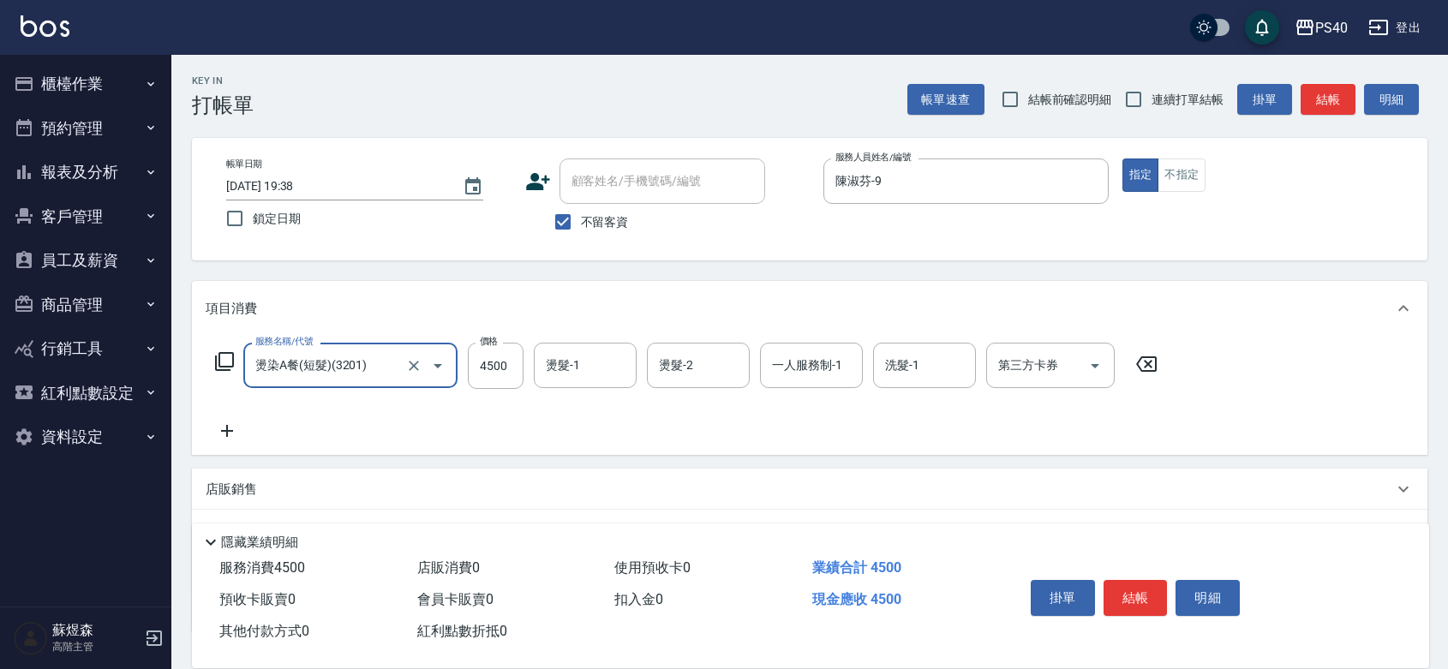
type input "燙染A餐(短髮)(3201)"
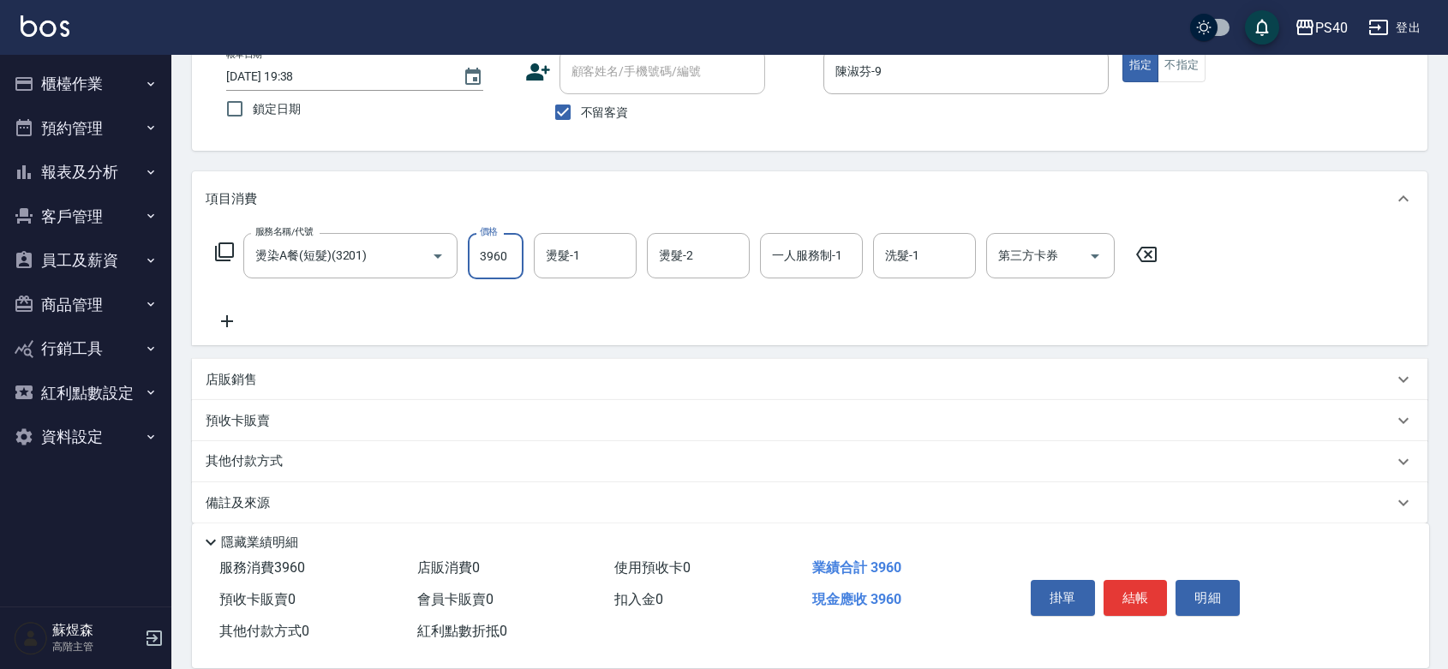
scroll to position [159, 0]
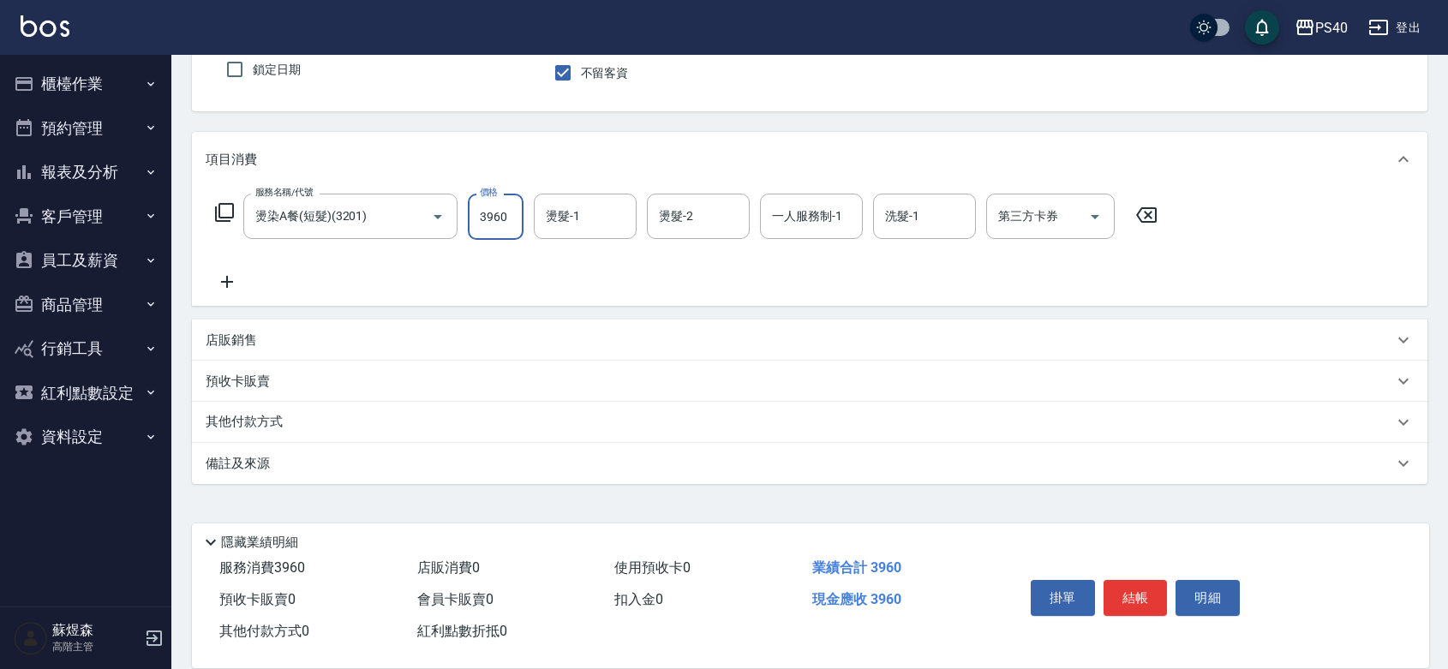
type input "3960"
click at [264, 338] on div "店販銷售" at bounding box center [799, 341] width 1187 height 18
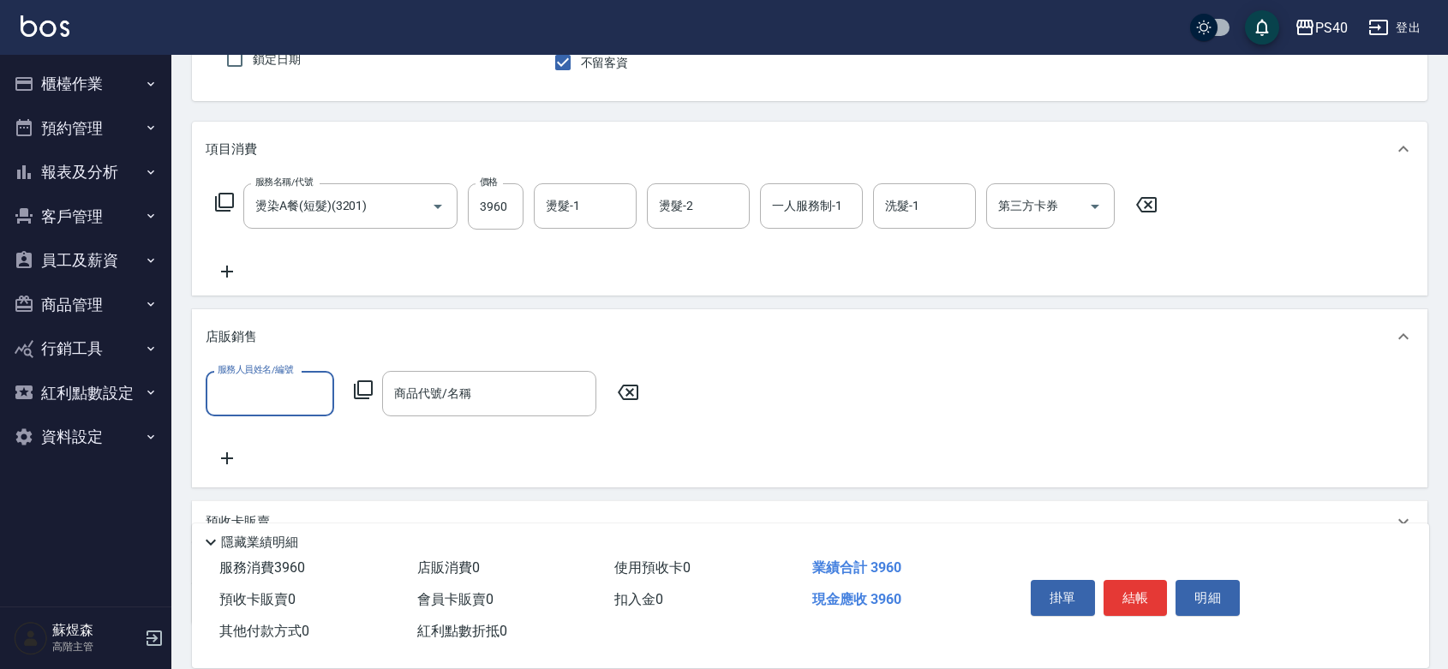
scroll to position [0, 0]
click at [261, 409] on input "服務人員姓名/編號" at bounding box center [269, 394] width 113 height 30
type input "陳淑芬-9"
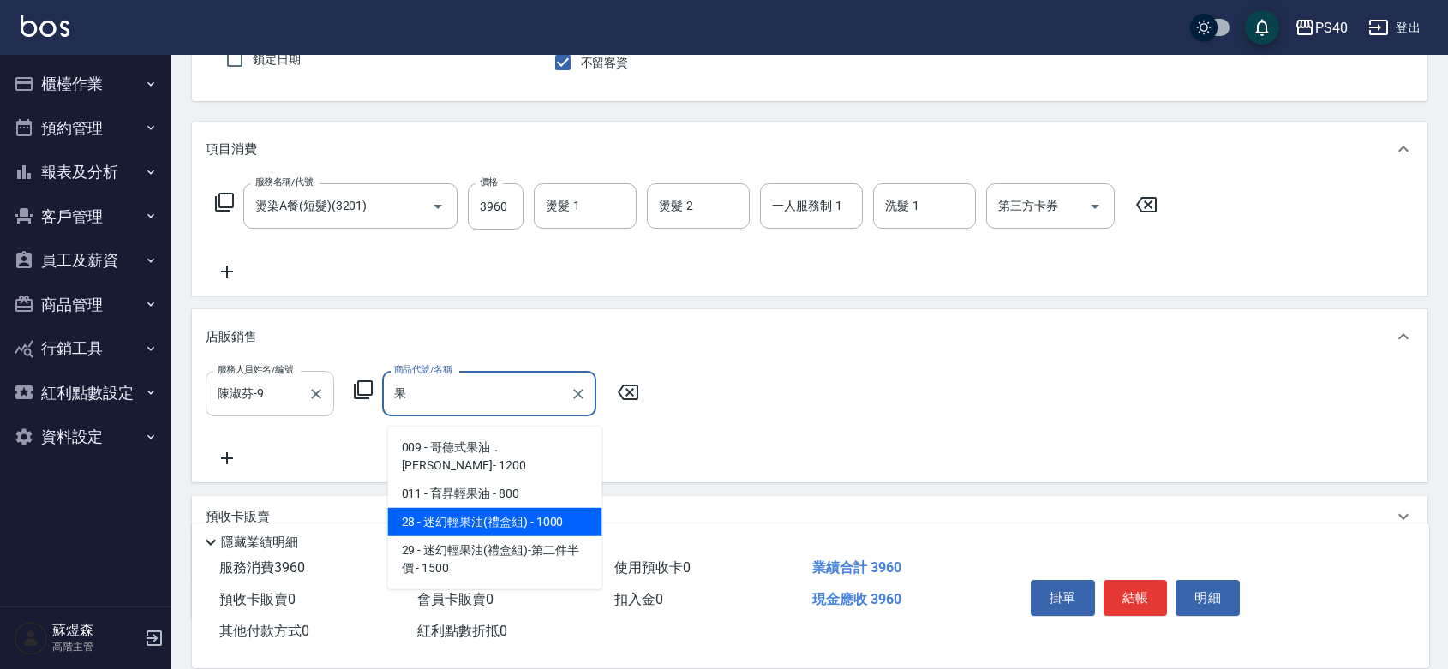
type input "迷幻輕果油(禮盒組)"
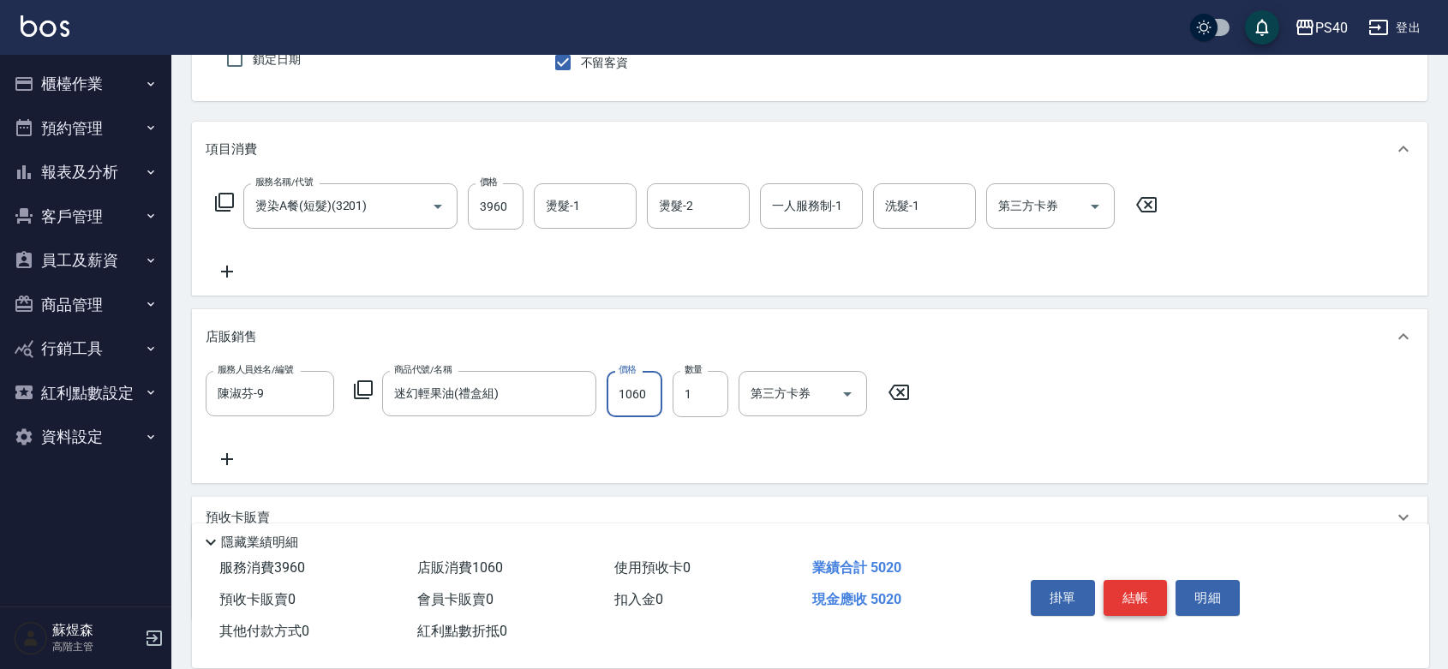
type input "1060"
click at [1138, 580] on button "結帳" at bounding box center [1135, 598] width 64 height 36
